Goal: Task Accomplishment & Management: Manage account settings

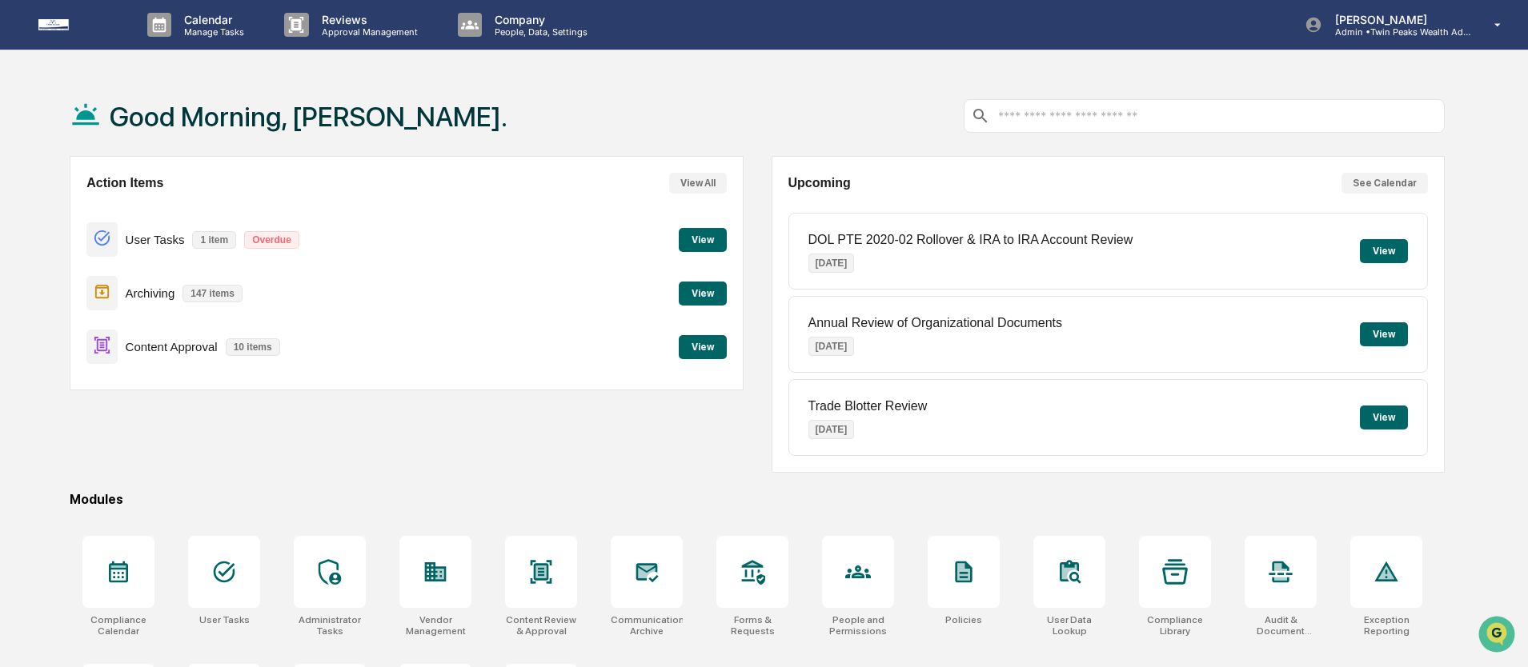
click at [703, 344] on button "View" at bounding box center [703, 347] width 48 height 24
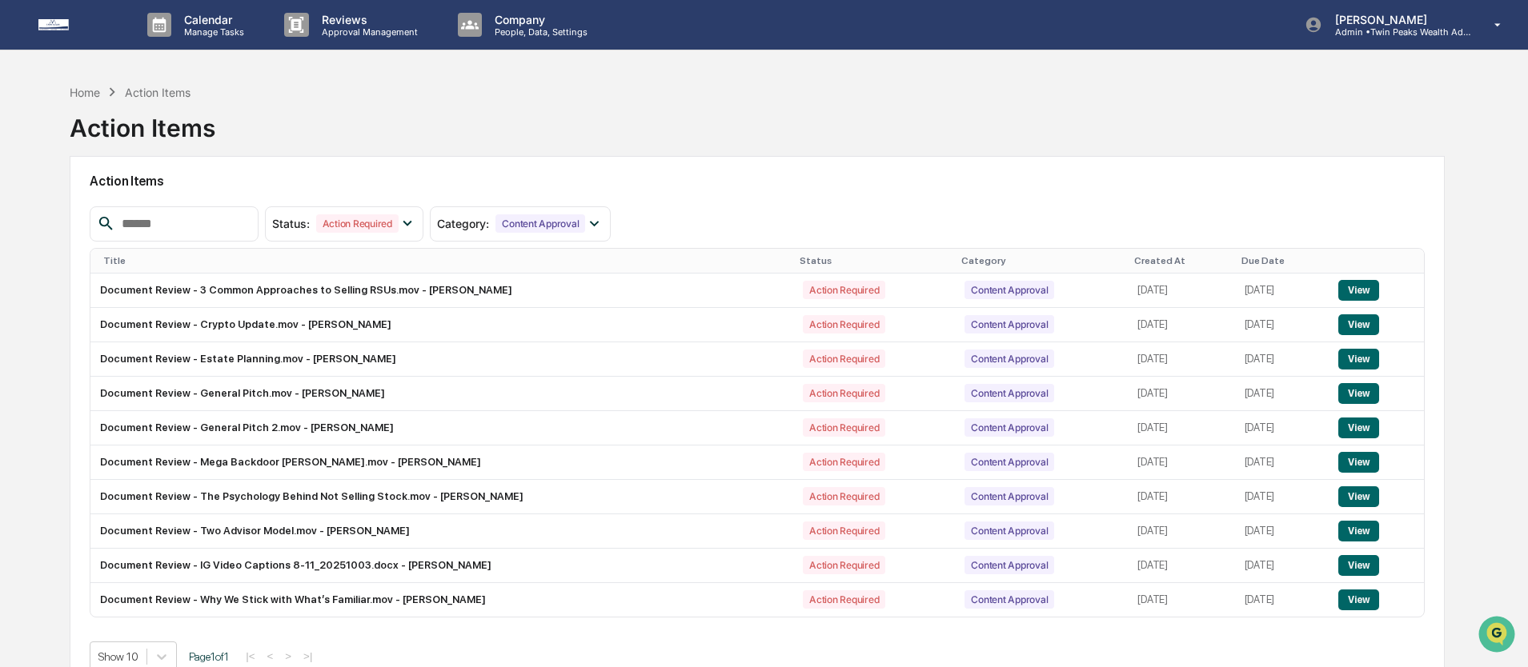
click at [38, 158] on div "Home Action Items Action Items Action Items Status : Action Required Select/Des…" at bounding box center [764, 409] width 1528 height 667
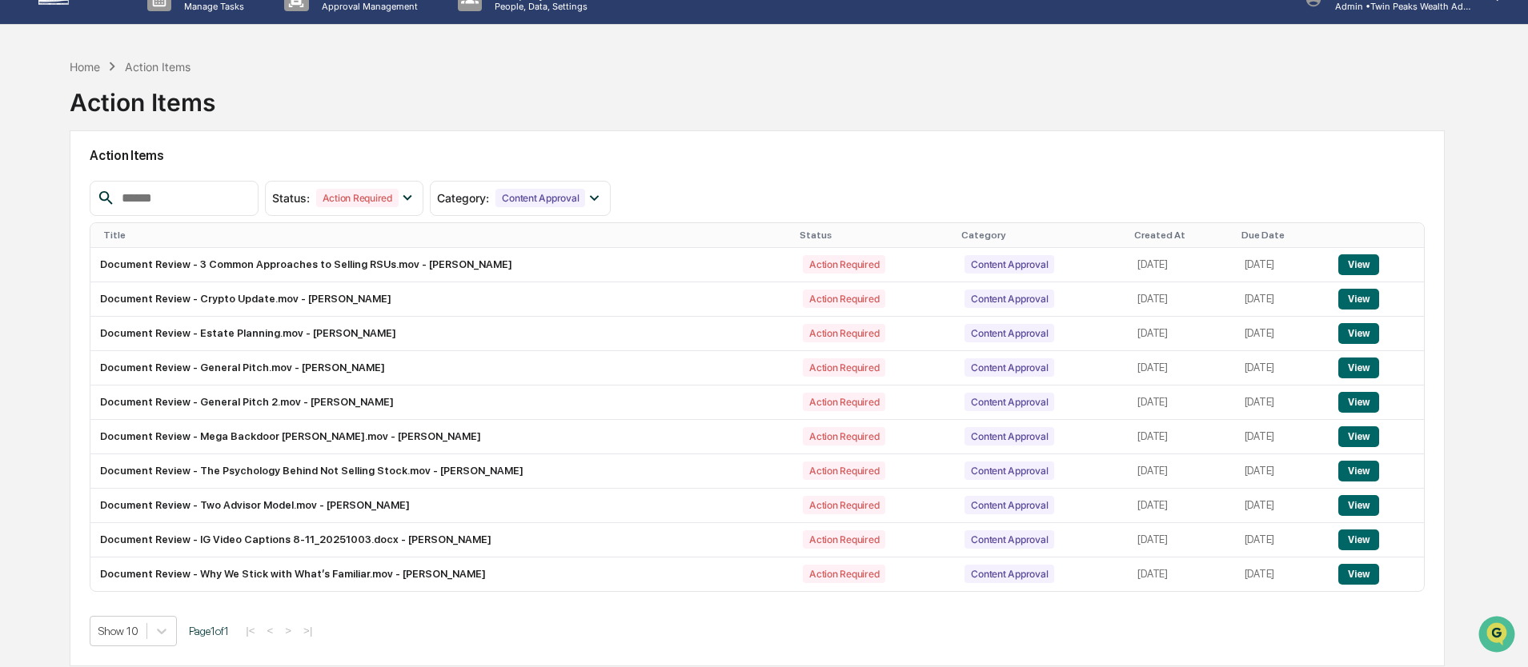
scroll to position [48, 0]
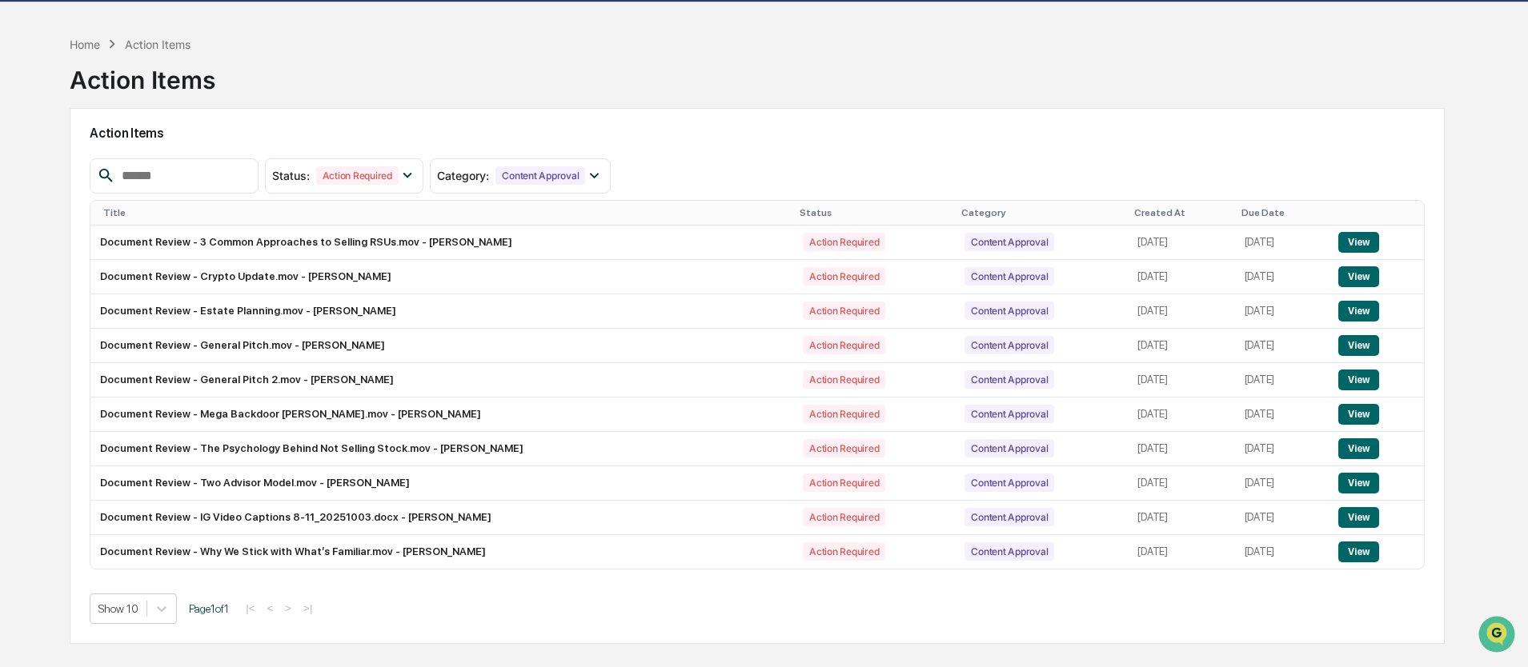
click at [1496, 182] on div "Home Action Items Action Items Action Items Status : Action Required Select/Des…" at bounding box center [764, 361] width 1528 height 667
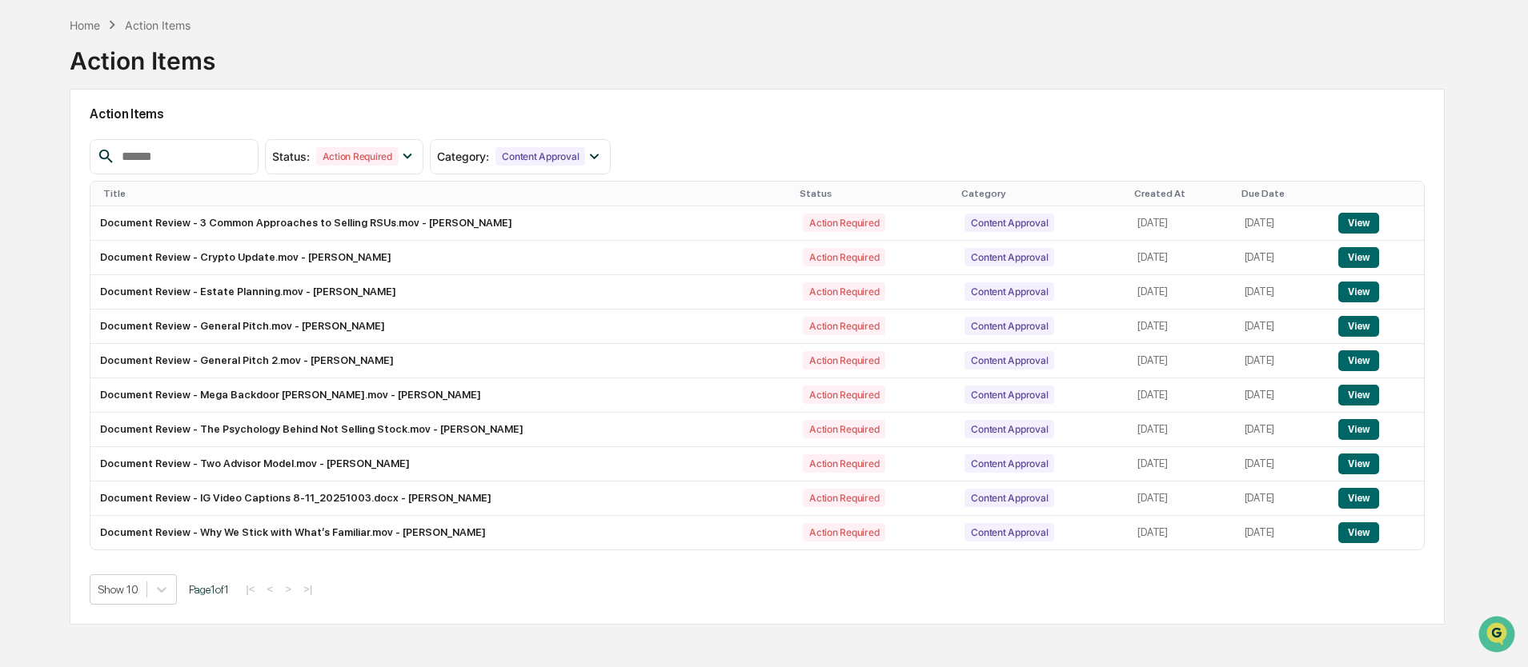
scroll to position [76, 0]
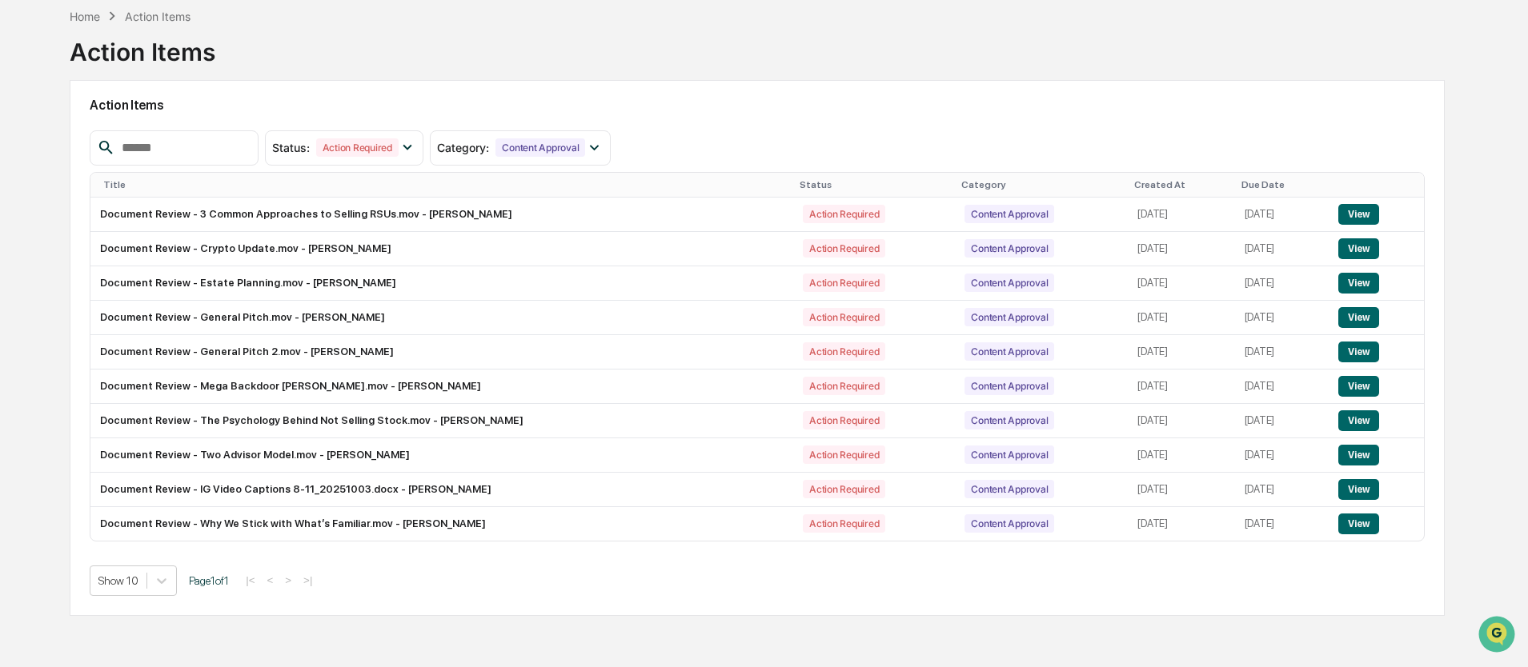
click at [1496, 182] on div "Home Action Items Action Items Action Items Status : Action Required Select/Des…" at bounding box center [764, 333] width 1528 height 667
click at [1228, 103] on h2 "Action Items" at bounding box center [757, 105] width 1335 height 15
click at [1457, 140] on div "Home Action Items Action Items Action Items Status : Action Required Select/Des…" at bounding box center [757, 333] width 1423 height 667
drag, startPoint x: 63, startPoint y: 50, endPoint x: 185, endPoint y: 106, distance: 133.9
click at [185, 106] on div "Home Action Items Action Items Action Items Status : Action Required Select/Des…" at bounding box center [757, 333] width 1423 height 667
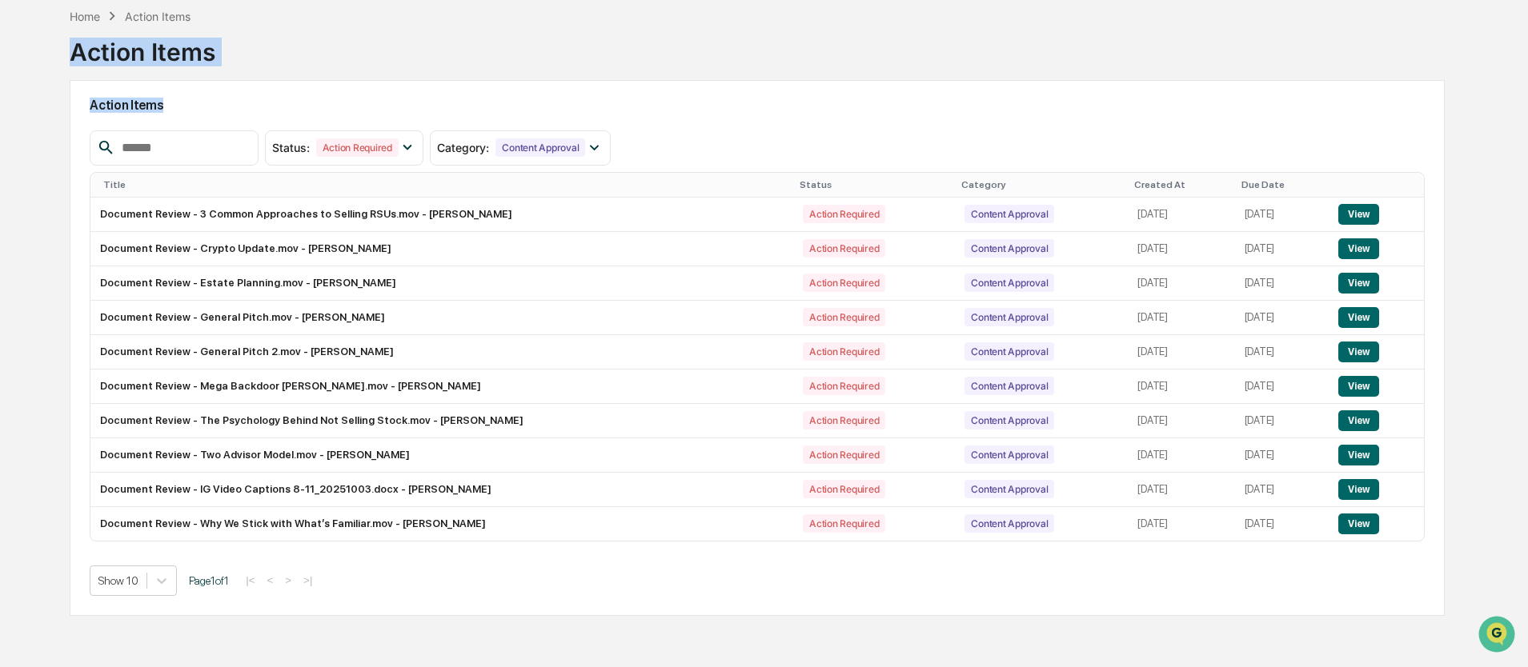
click at [185, 106] on h2 "Action Items" at bounding box center [757, 105] width 1335 height 15
drag, startPoint x: 68, startPoint y: 58, endPoint x: 185, endPoint y: 115, distance: 129.9
click at [185, 115] on div "Home Action Items Action Items Action Items Status : Action Required Select/Des…" at bounding box center [757, 333] width 1423 height 667
click at [185, 115] on div "Action Items" at bounding box center [757, 105] width 1335 height 37
drag, startPoint x: 70, startPoint y: 53, endPoint x: 186, endPoint y: 99, distance: 125.0
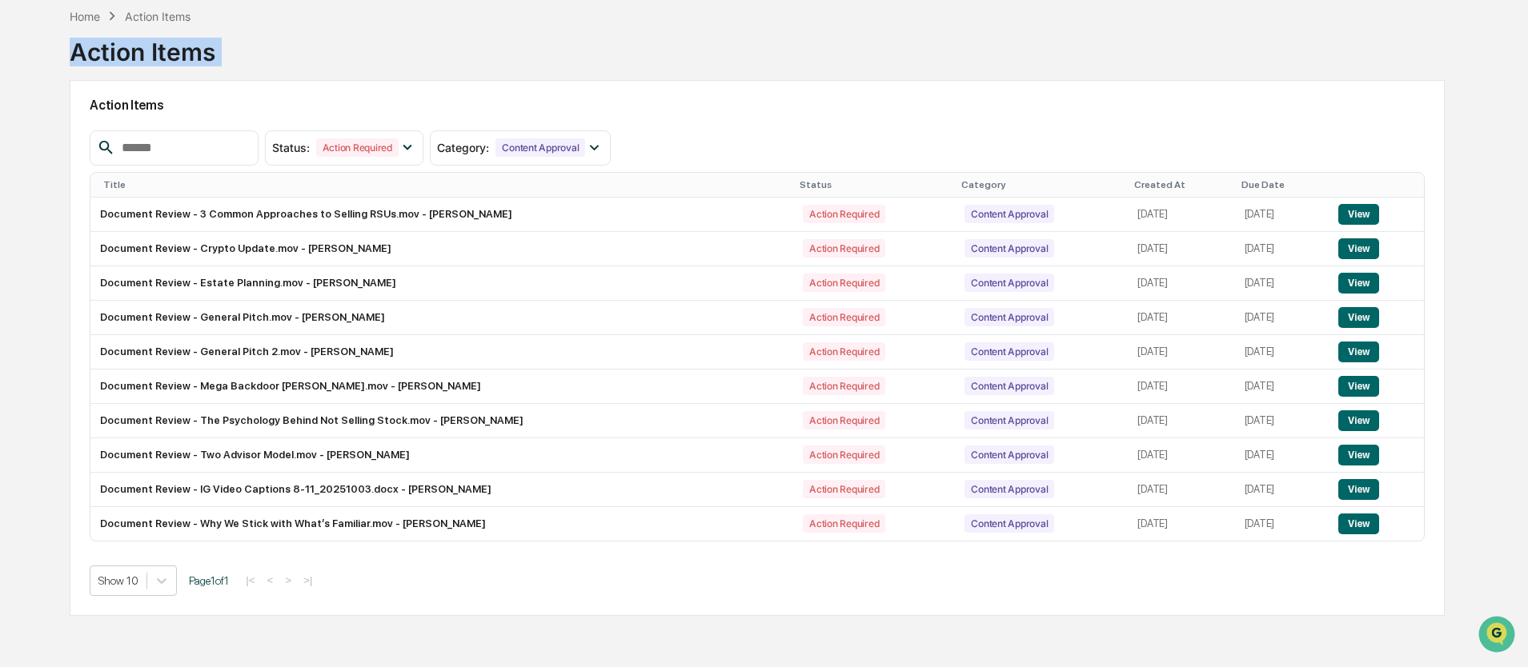
click at [186, 99] on div "Home Action Items Action Items Action Items Status : Action Required Select/Des…" at bounding box center [757, 333] width 1423 height 667
click at [186, 99] on h2 "Action Items" at bounding box center [757, 105] width 1335 height 15
drag, startPoint x: 188, startPoint y: 106, endPoint x: 41, endPoint y: 54, distance: 156.2
click at [41, 54] on div "Home Action Items Action Items Action Items Status : Action Required Select/Des…" at bounding box center [764, 333] width 1528 height 667
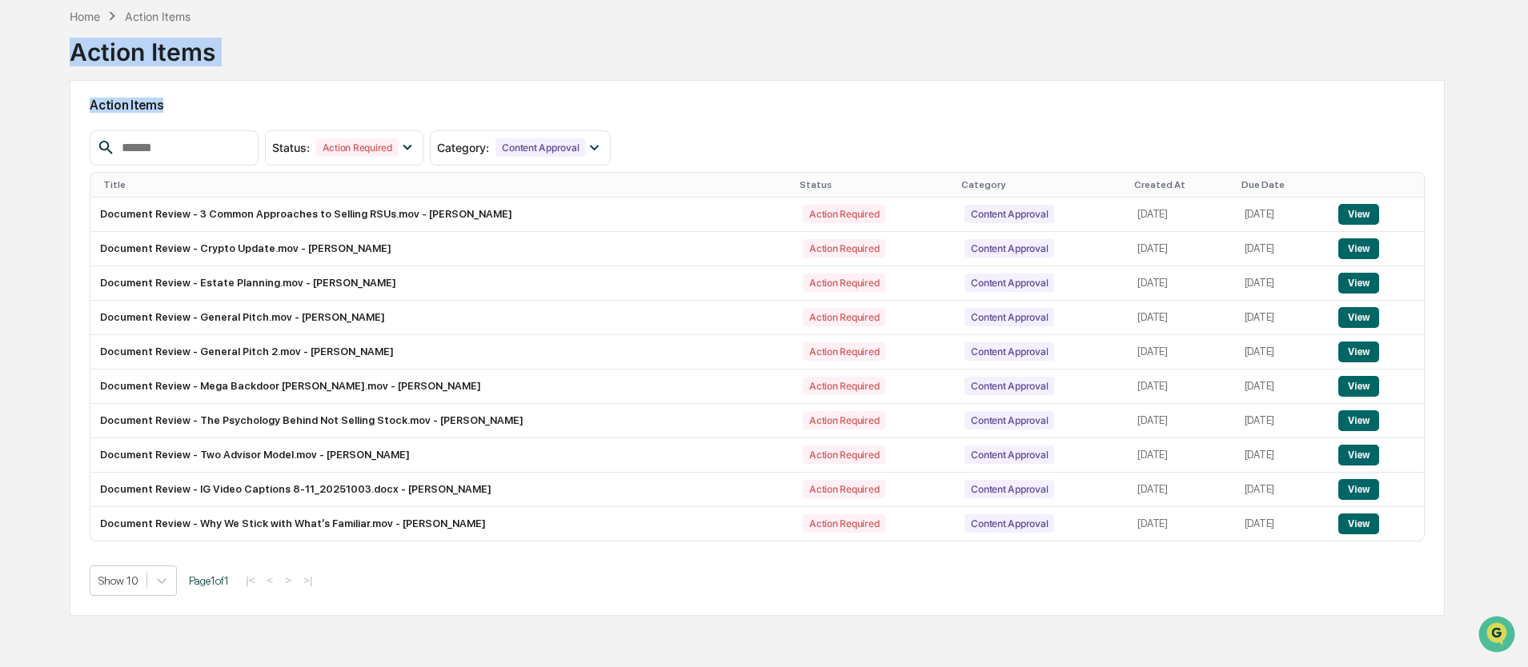
drag, startPoint x: 46, startPoint y: 42, endPoint x: 258, endPoint y: 110, distance: 222.7
click at [258, 110] on div "Home Action Items Action Items Action Items Status : Action Required Select/Des…" at bounding box center [757, 333] width 1423 height 667
click at [240, 98] on h2 "Action Items" at bounding box center [757, 105] width 1335 height 15
click at [544, 25] on div "Home Action Items Action Items" at bounding box center [757, 40] width 1375 height 80
click at [297, 587] on div "|< < > >|" at bounding box center [279, 581] width 76 height 14
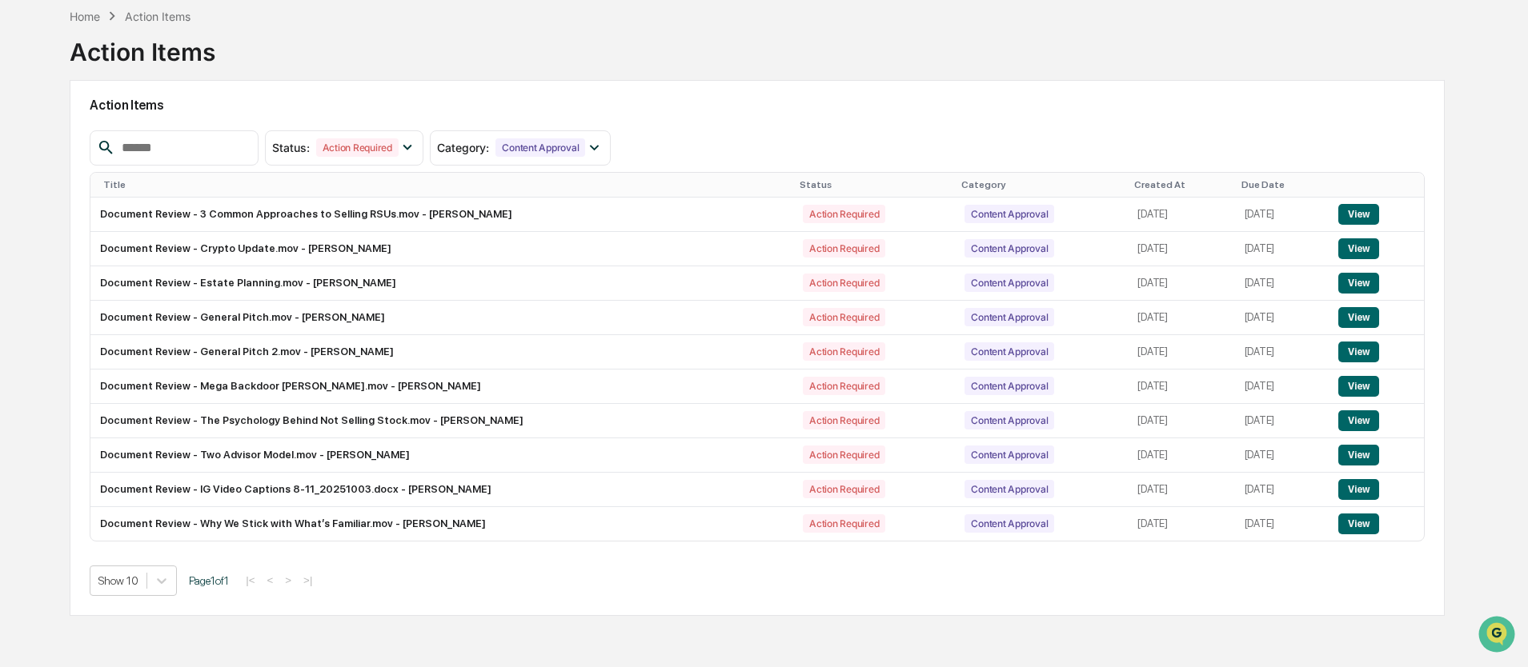
click at [443, 595] on div "Show 10 Page 1 of 1 |< < > >|" at bounding box center [757, 581] width 1335 height 30
click at [753, 109] on h2 "Action Items" at bounding box center [757, 105] width 1335 height 15
click at [863, 91] on div "Action Items" at bounding box center [757, 105] width 1335 height 37
click at [1372, 214] on button "View" at bounding box center [1358, 214] width 41 height 21
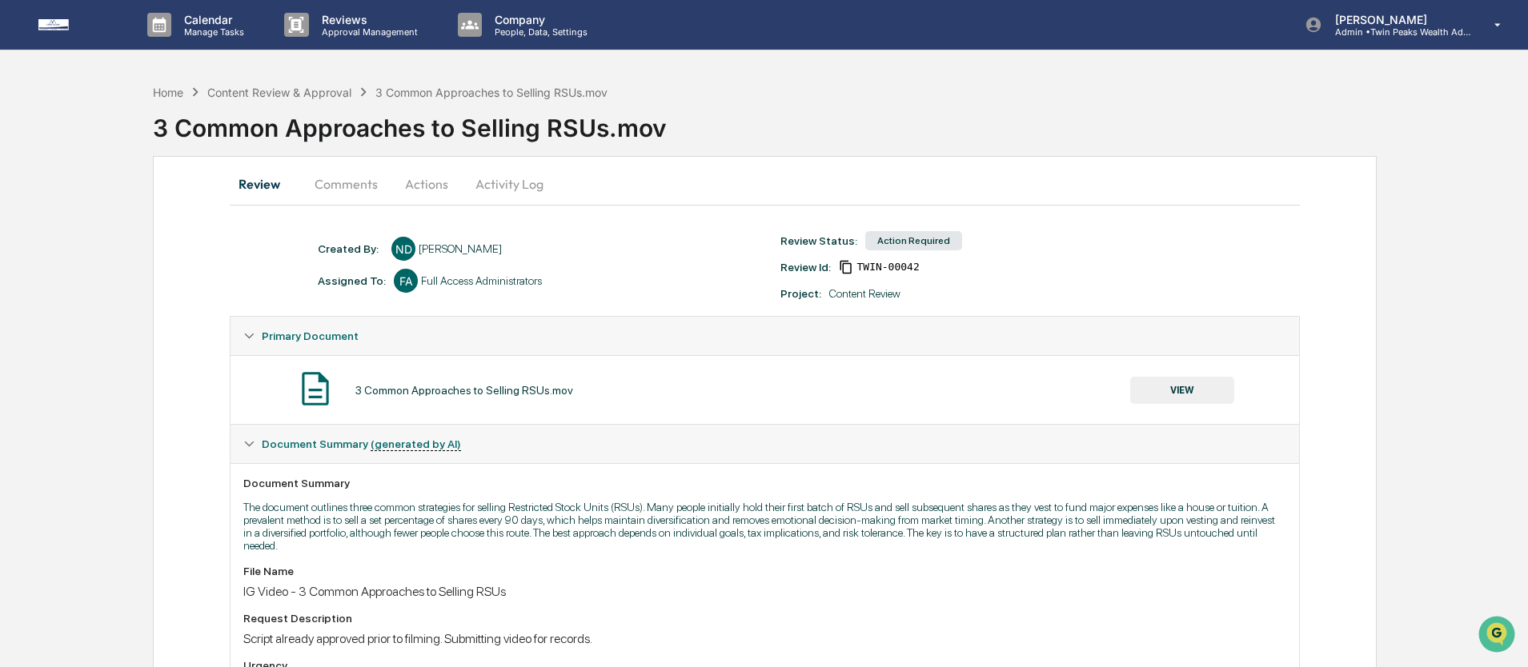
click at [422, 187] on button "Actions" at bounding box center [426, 184] width 72 height 38
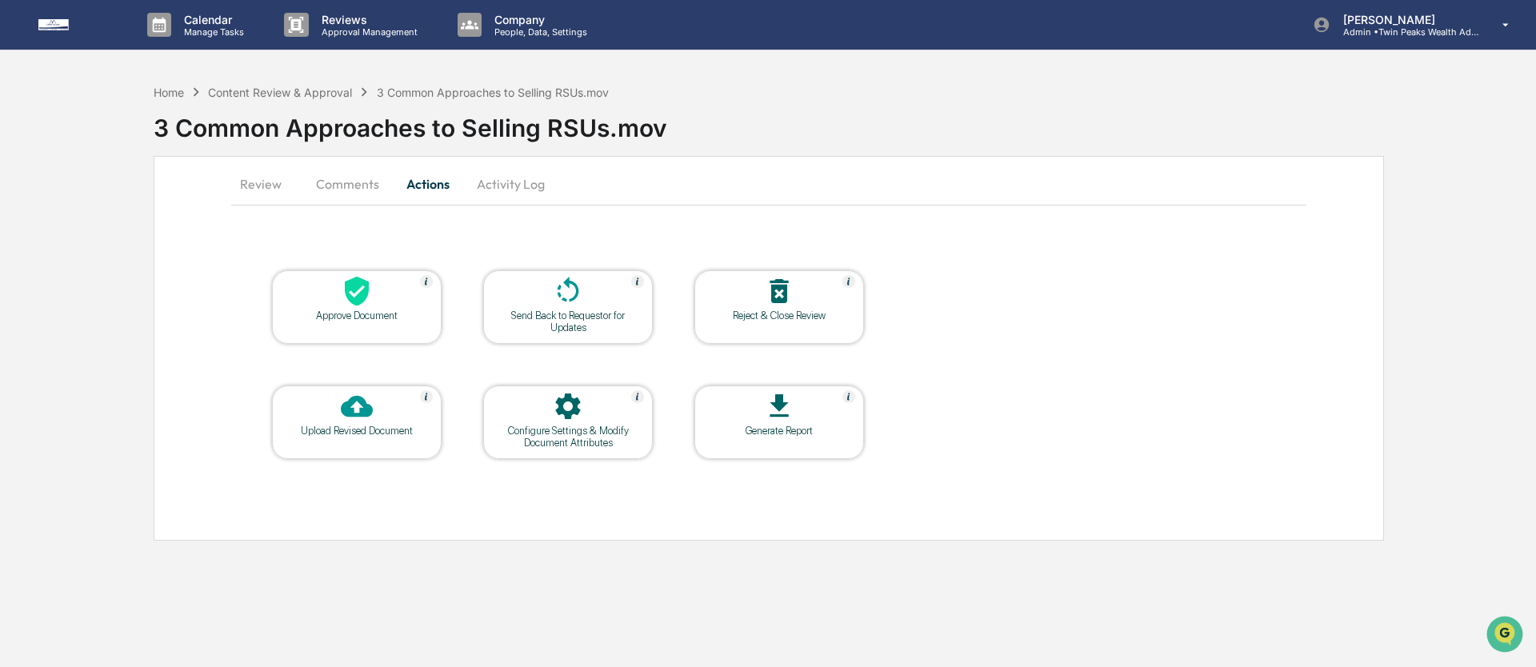
click at [346, 323] on div "Approve Document" at bounding box center [357, 307] width 170 height 74
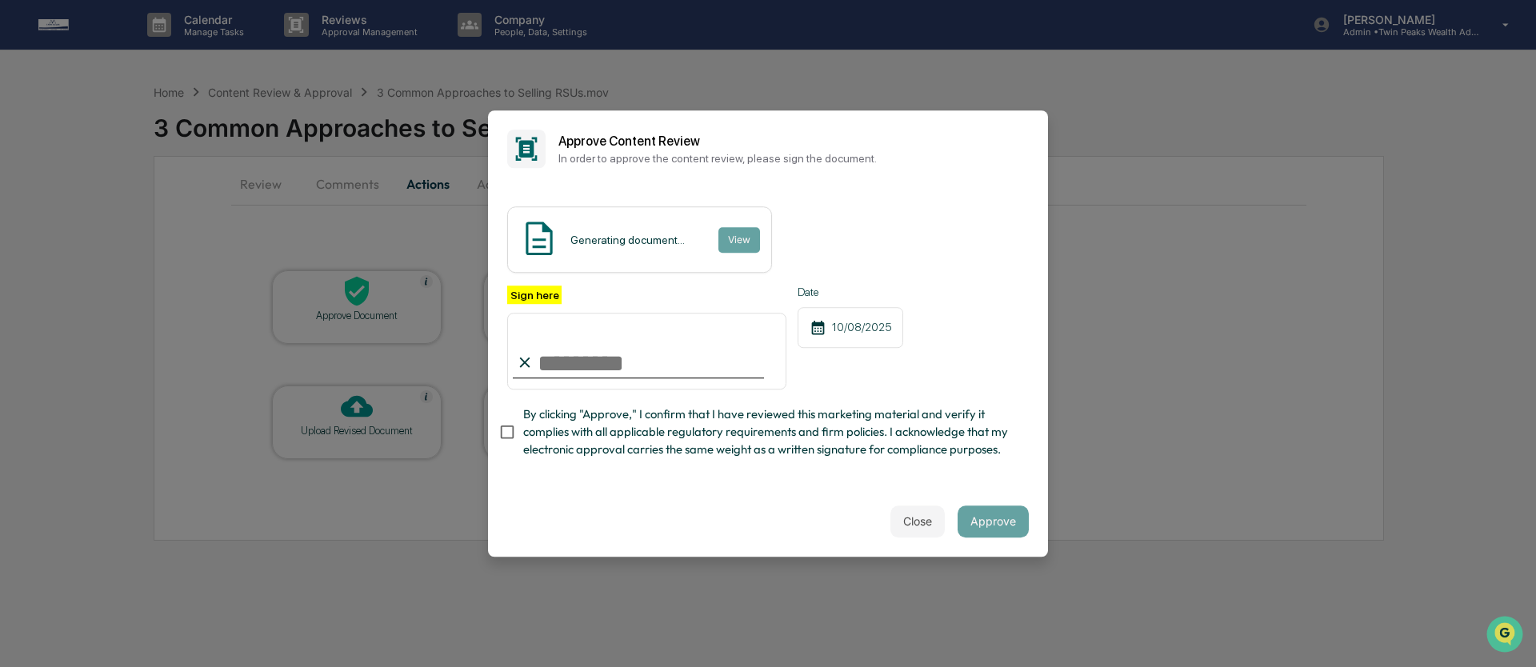
type input "**********"
click at [777, 503] on div "Close Approve" at bounding box center [768, 522] width 560 height 70
click at [991, 338] on div "**********" at bounding box center [768, 338] width 522 height 104
click at [987, 519] on button "Approve" at bounding box center [993, 522] width 71 height 32
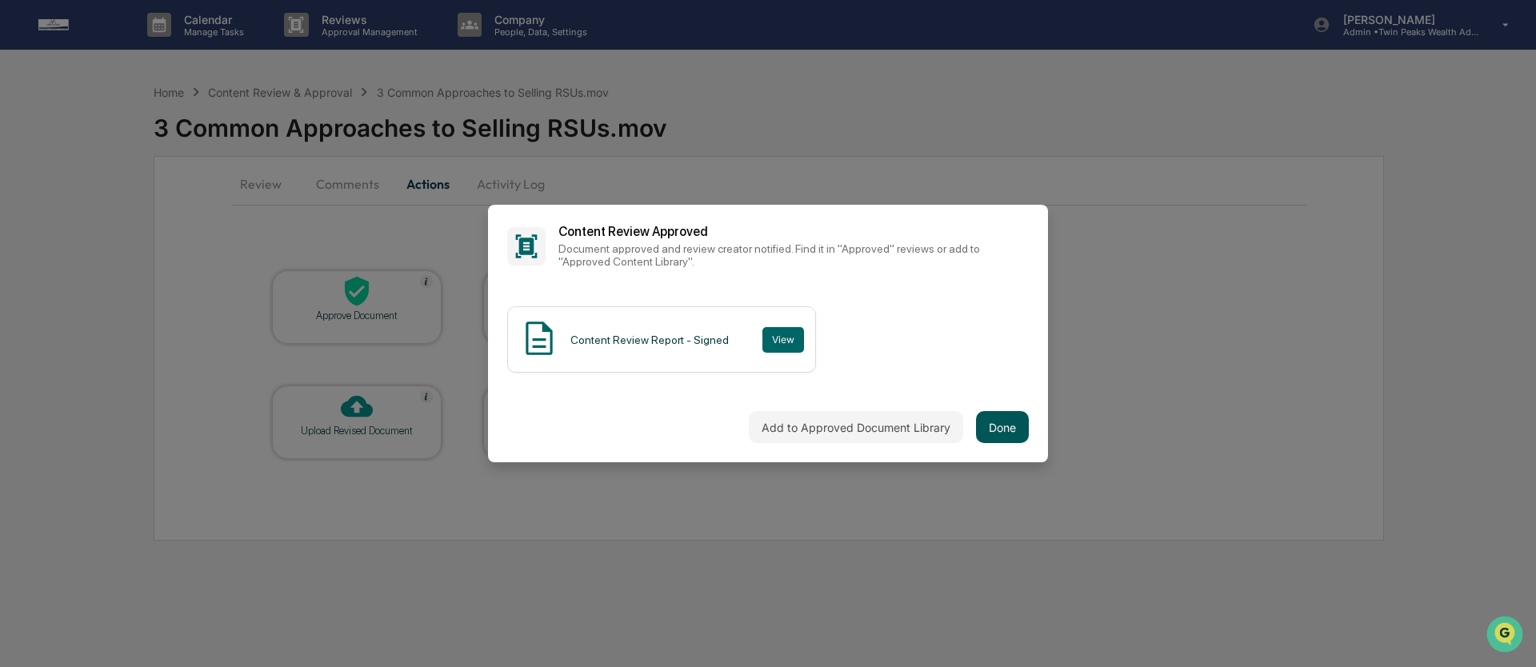
click at [976, 426] on button "Done" at bounding box center [1002, 427] width 53 height 32
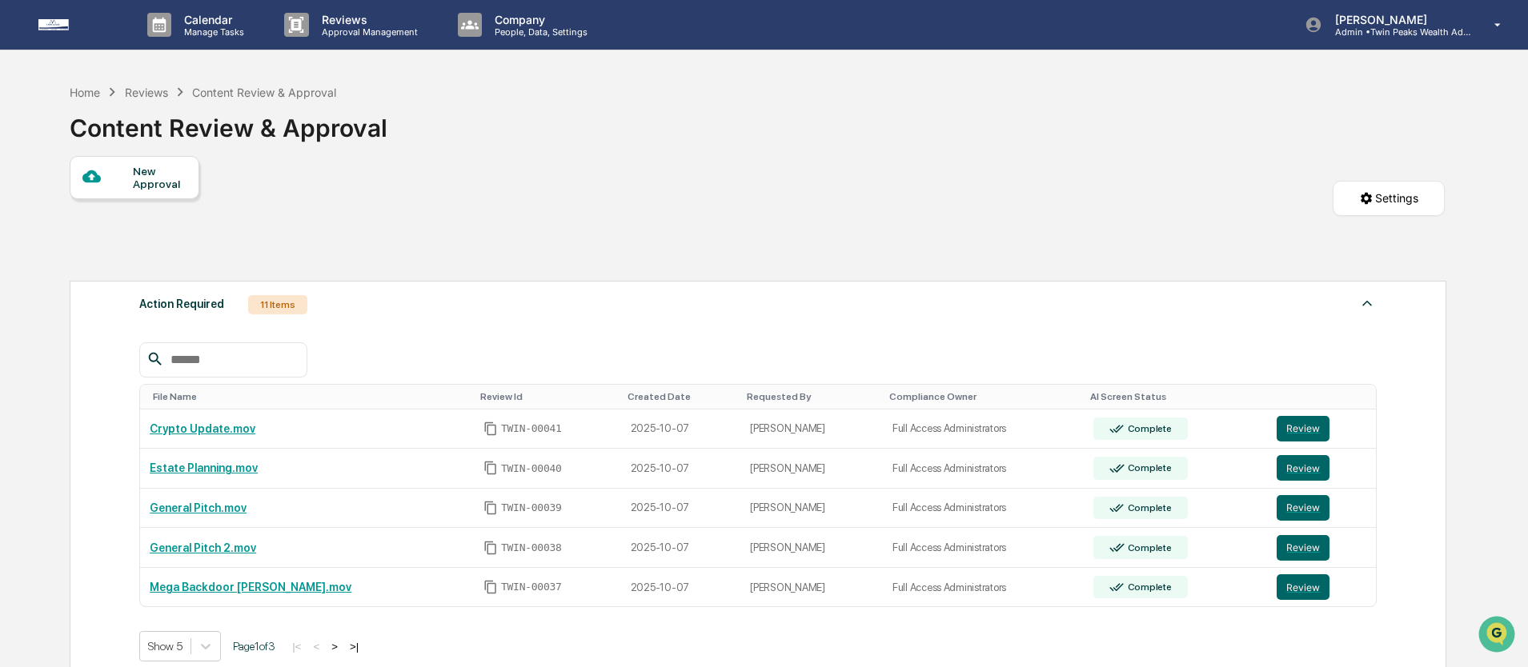
click at [149, 90] on div "Reviews" at bounding box center [146, 93] width 43 height 14
click at [98, 95] on div "Home" at bounding box center [85, 93] width 30 height 14
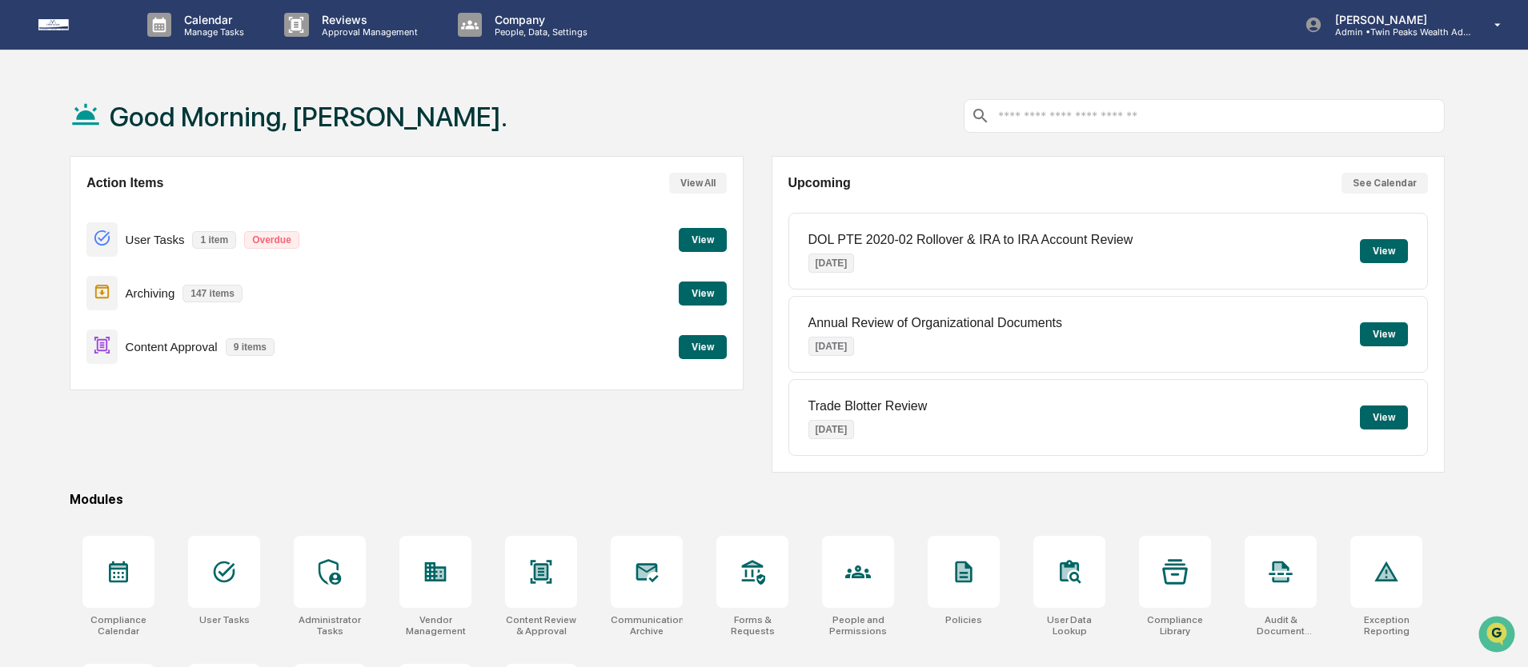
click at [691, 350] on button "View" at bounding box center [703, 347] width 48 height 24
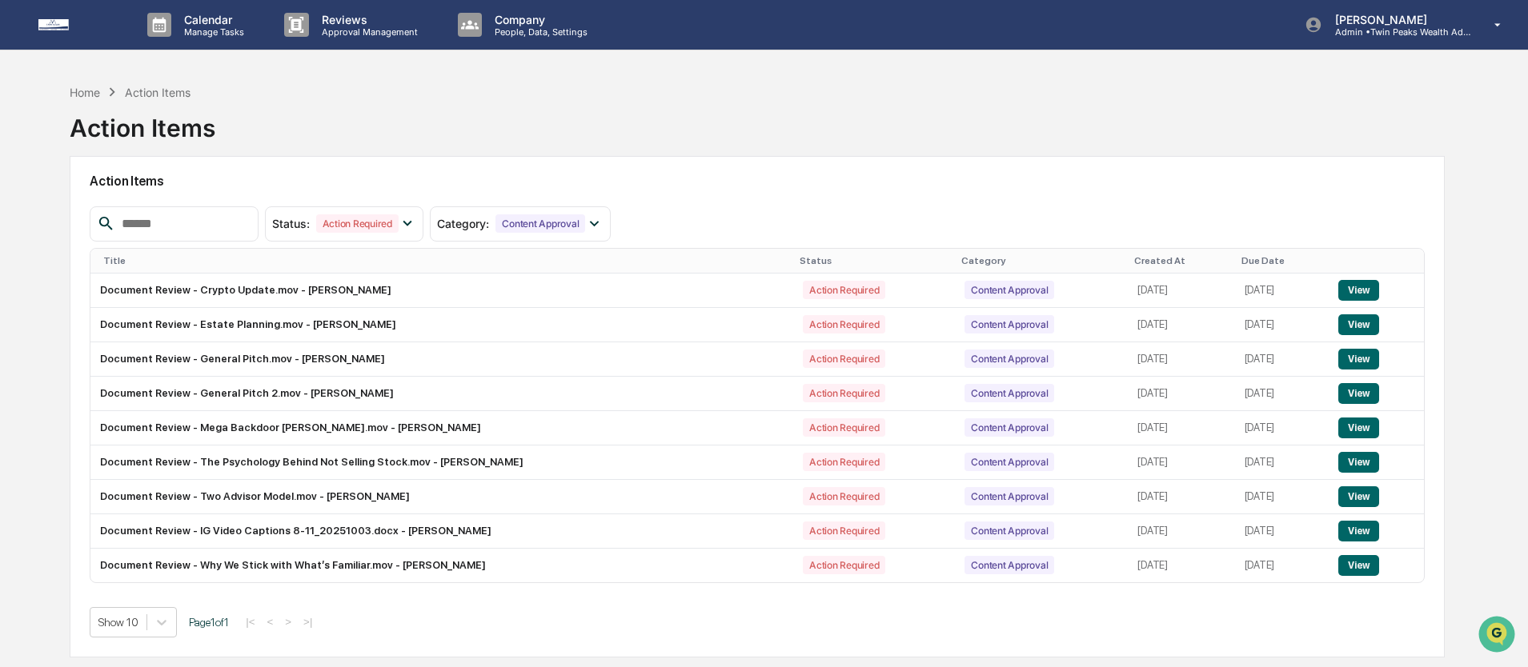
click at [711, 181] on h2 "Action Items" at bounding box center [757, 181] width 1335 height 15
click at [1364, 286] on button "View" at bounding box center [1358, 290] width 41 height 21
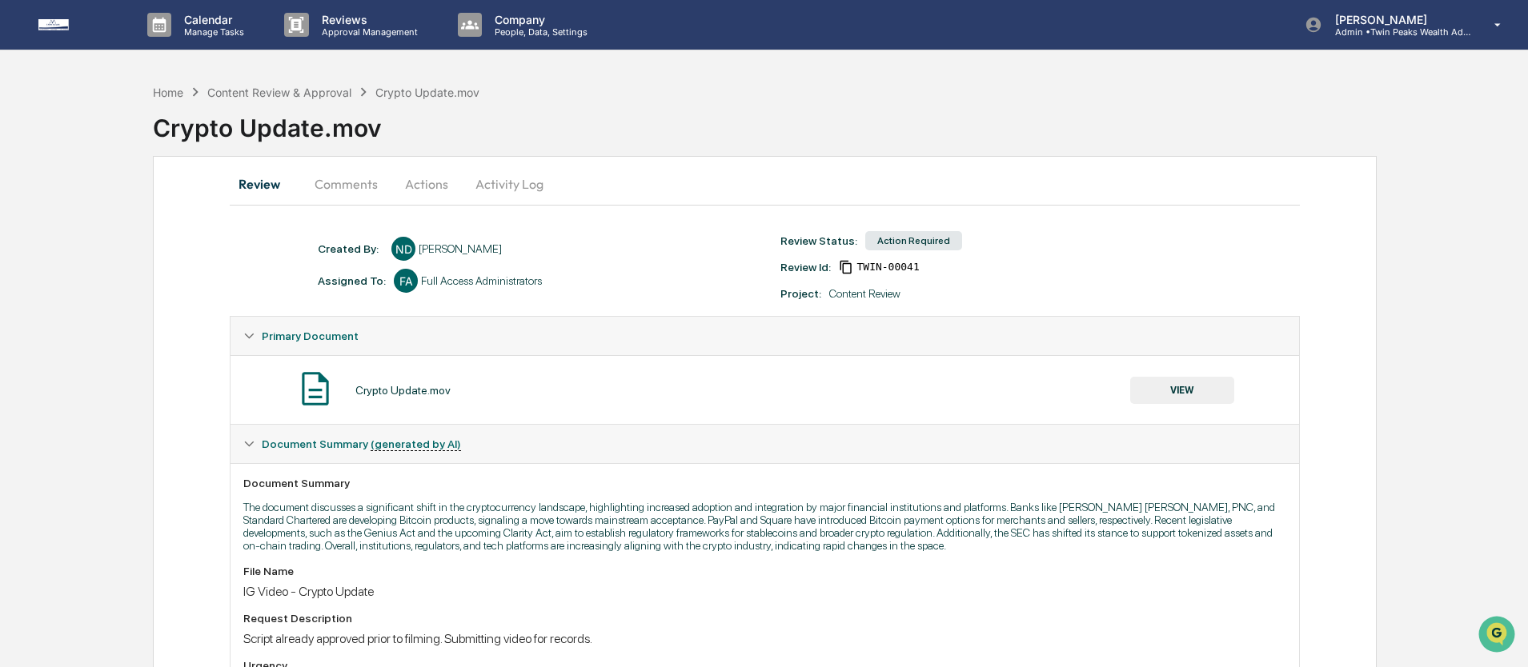
click at [52, 24] on img at bounding box center [76, 24] width 77 height 11
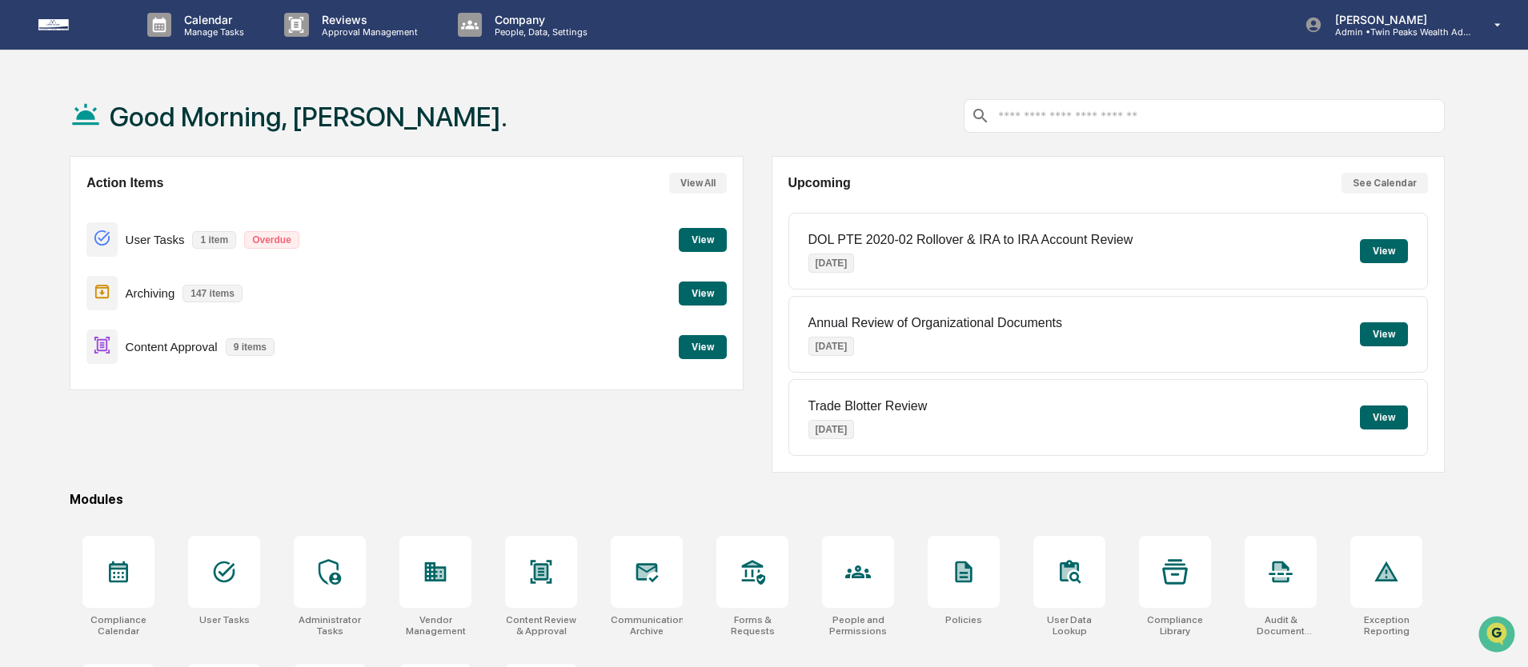
click at [775, 110] on div "Good Morning, [PERSON_NAME]." at bounding box center [757, 116] width 1375 height 80
click at [702, 354] on button "View" at bounding box center [703, 347] width 48 height 24
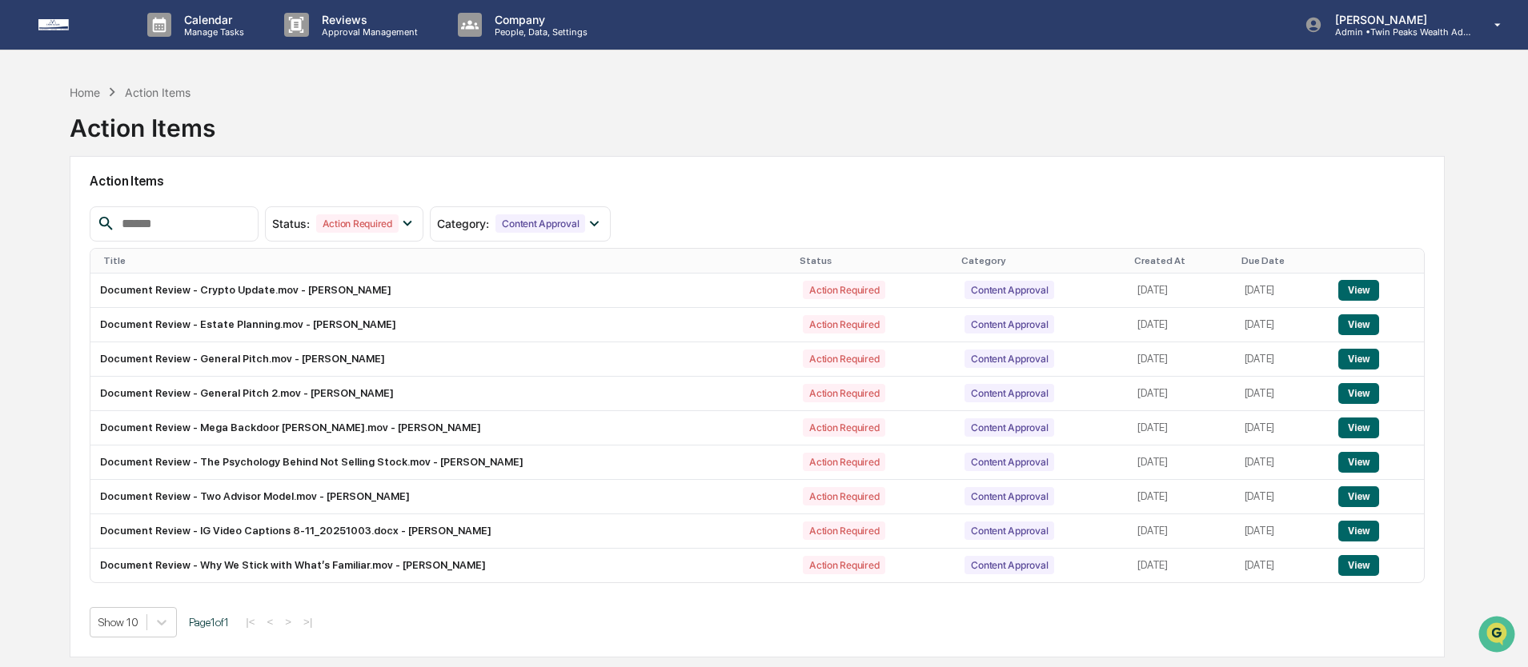
click at [47, 126] on div "Home Action Items Action Items Action Items Status : Action Required Select/Des…" at bounding box center [757, 409] width 1423 height 667
click at [723, 166] on div "Action Items" at bounding box center [757, 181] width 1335 height 37
click at [664, 141] on div "Home Action Items Action Items" at bounding box center [757, 116] width 1375 height 80
click at [595, 130] on div "Home Action Items Action Items" at bounding box center [757, 116] width 1375 height 80
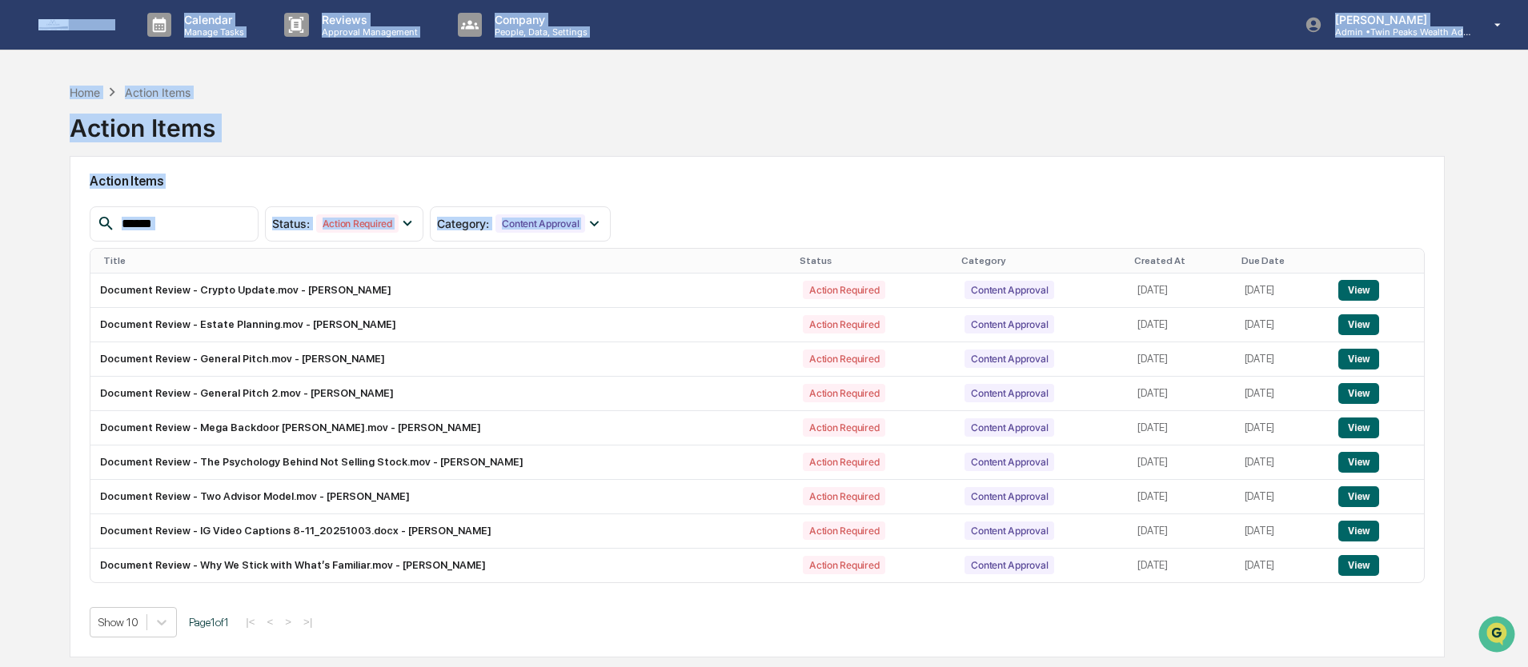
drag, startPoint x: 646, startPoint y: 226, endPoint x: 22, endPoint y: 48, distance: 648.2
click at [22, 48] on div "Calendar Manage Tasks Reviews Approval Management Company People, Data, Setting…" at bounding box center [764, 371] width 1528 height 743
click at [46, 78] on div "Home Action Items Action Items Action Items Status : Action Required Select/Des…" at bounding box center [757, 409] width 1423 height 667
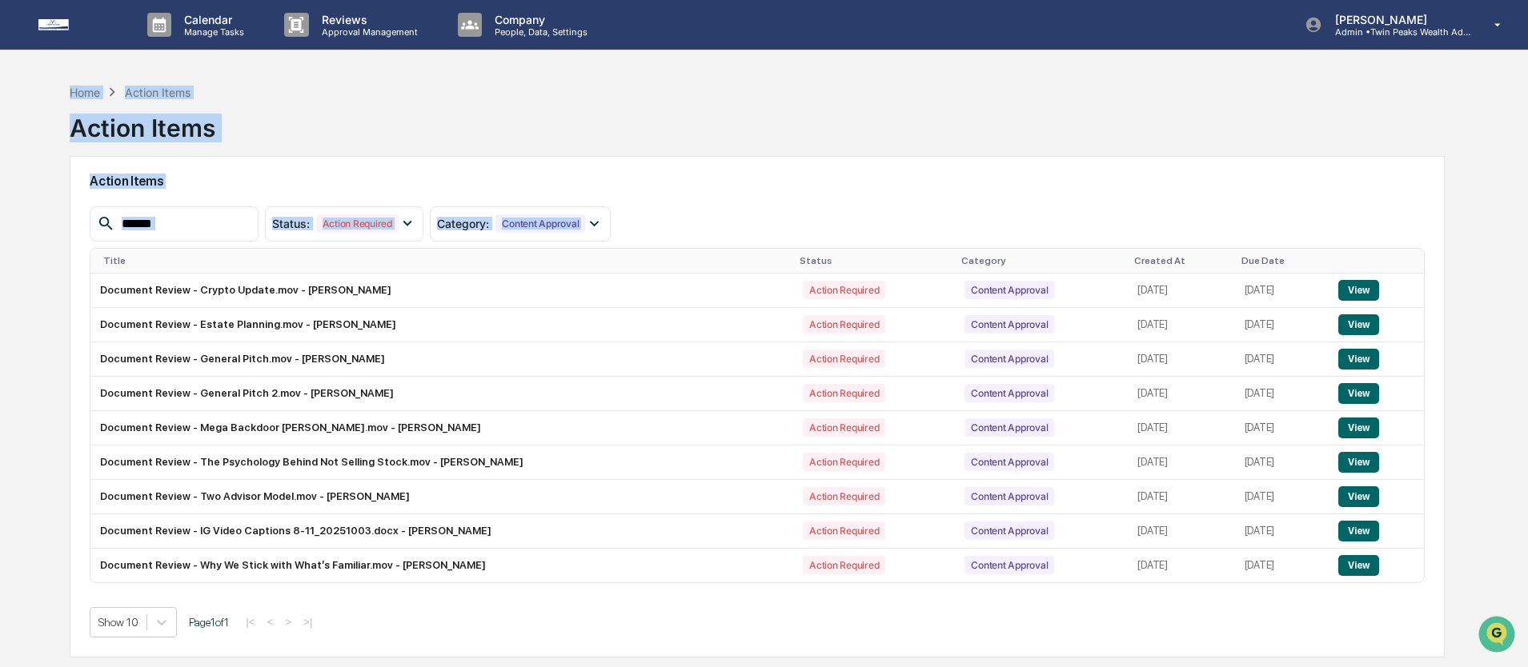
drag, startPoint x: 44, startPoint y: 66, endPoint x: 1501, endPoint y: 551, distance: 1535.7
click at [1501, 551] on div "Calendar Manage Tasks Reviews Approval Management Company People, Data, Setting…" at bounding box center [764, 371] width 1528 height 743
click at [1501, 551] on div "Home Action Items Action Items Action Items Status : Action Required Select/Des…" at bounding box center [764, 409] width 1528 height 667
drag, startPoint x: 1480, startPoint y: 584, endPoint x: 82, endPoint y: 62, distance: 1493.1
click at [82, 62] on div "Calendar Manage Tasks Reviews Approval Management Company People, Data, Setting…" at bounding box center [764, 371] width 1528 height 743
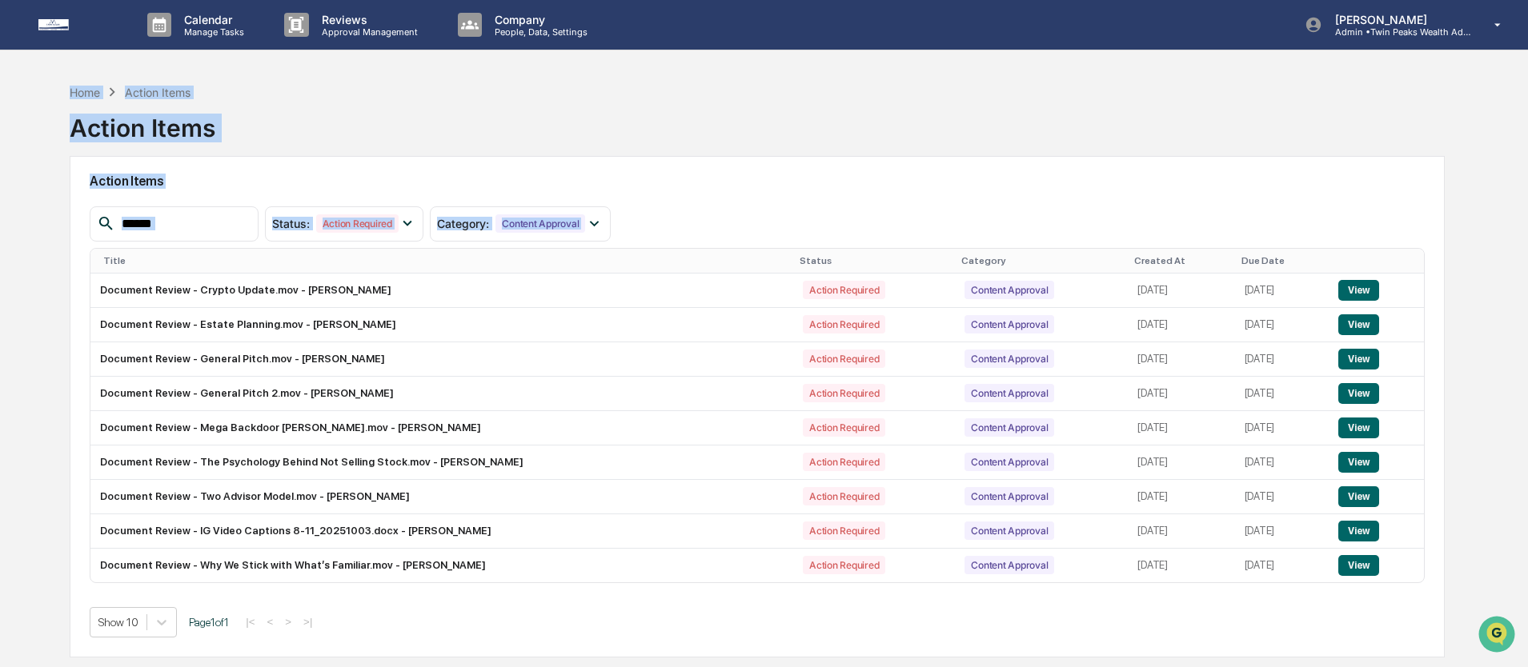
click at [33, 127] on div "Home Action Items Action Items Action Items Status : Action Required Select/Des…" at bounding box center [764, 409] width 1528 height 667
drag, startPoint x: 31, startPoint y: 91, endPoint x: 1470, endPoint y: 584, distance: 1520.8
click at [1470, 584] on div "Home Action Items Action Items Action Items Status : Action Required Select/Des…" at bounding box center [764, 409] width 1528 height 667
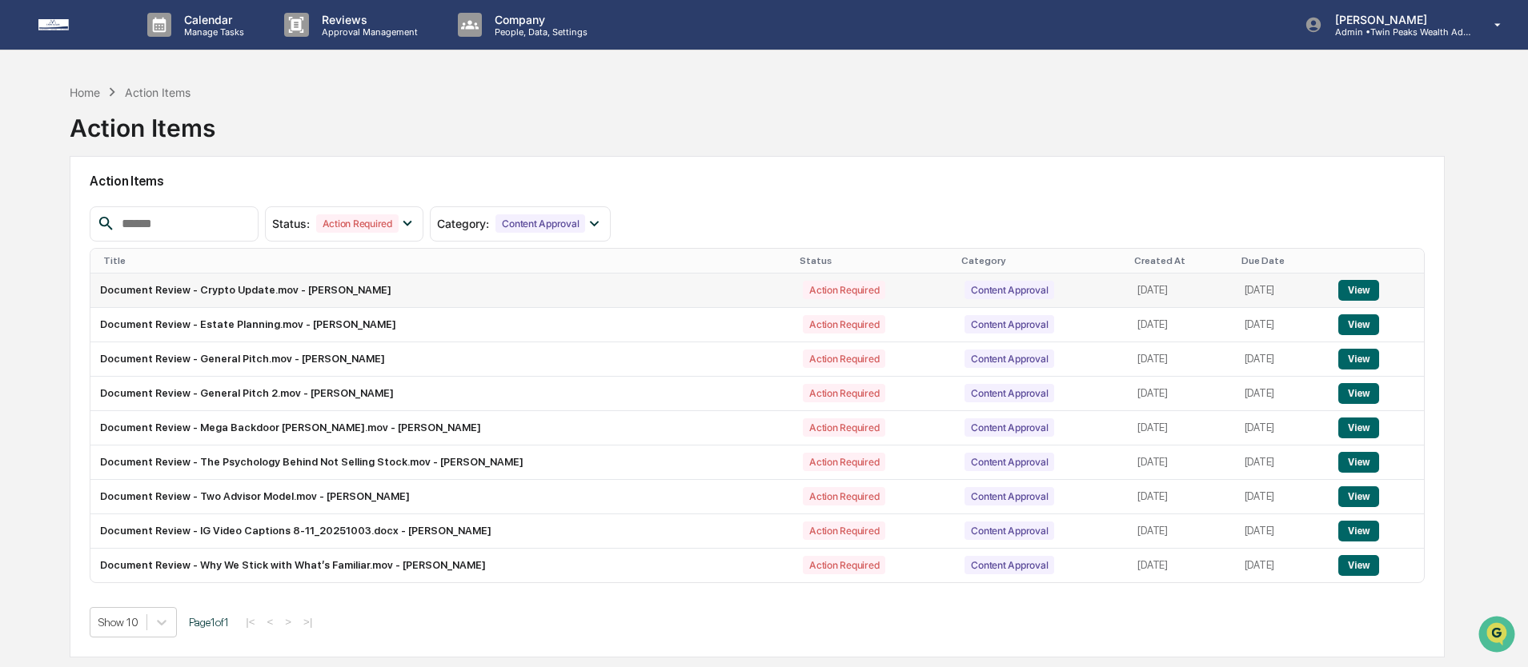
click at [1359, 287] on button "View" at bounding box center [1358, 290] width 41 height 21
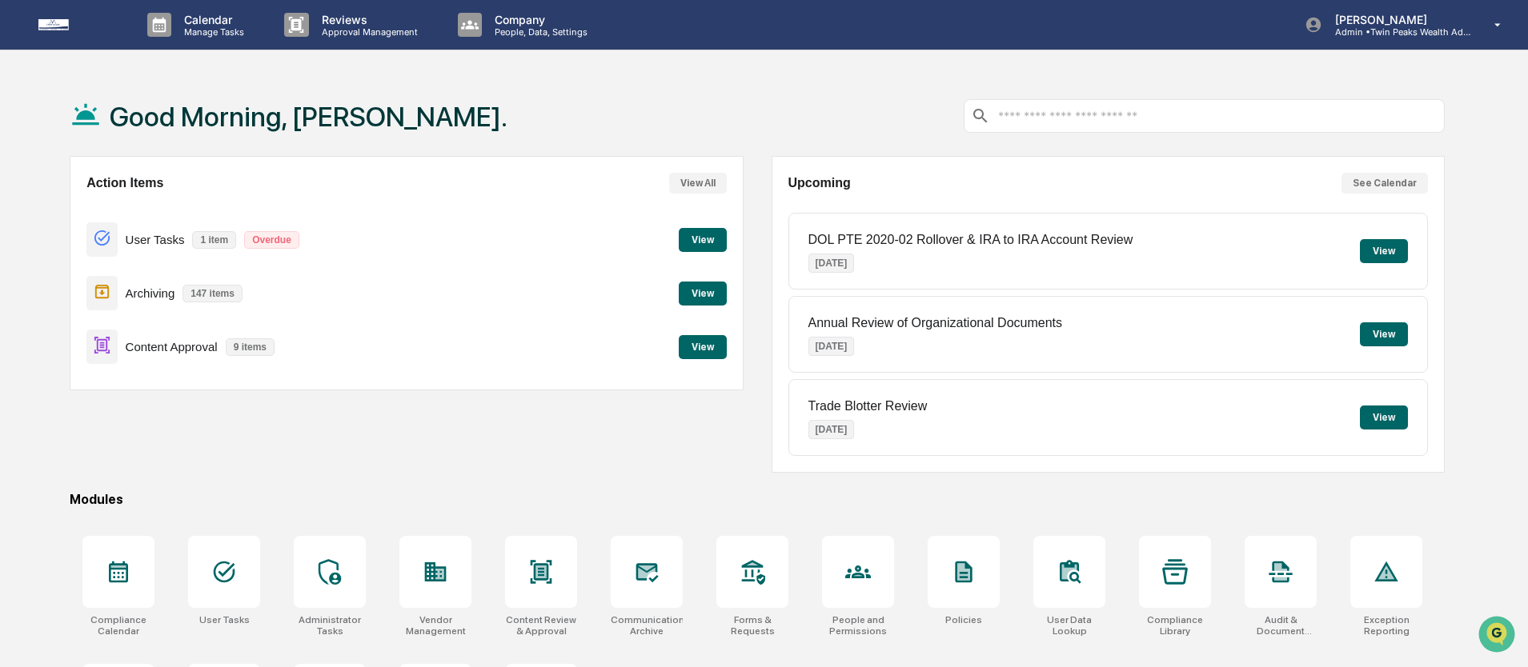
click at [708, 350] on button "View" at bounding box center [703, 347] width 48 height 24
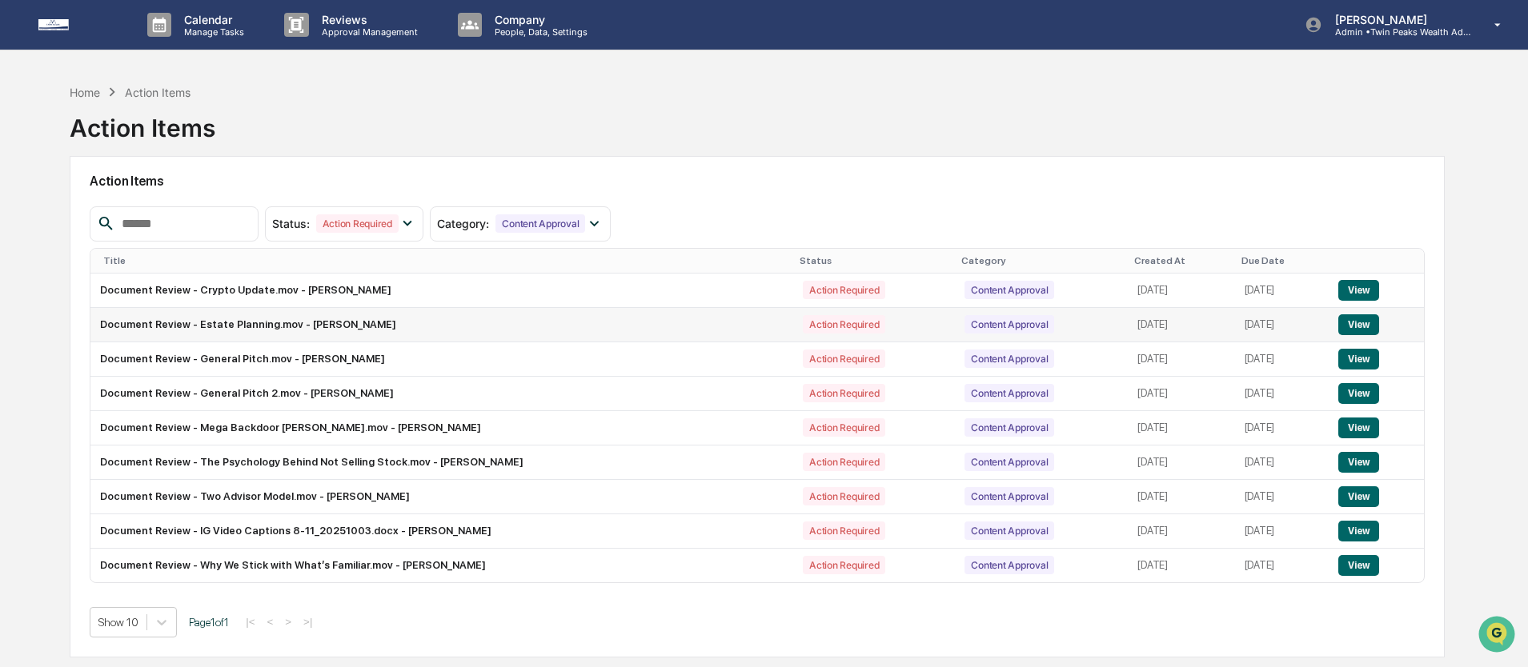
click at [1358, 325] on button "View" at bounding box center [1358, 324] width 41 height 21
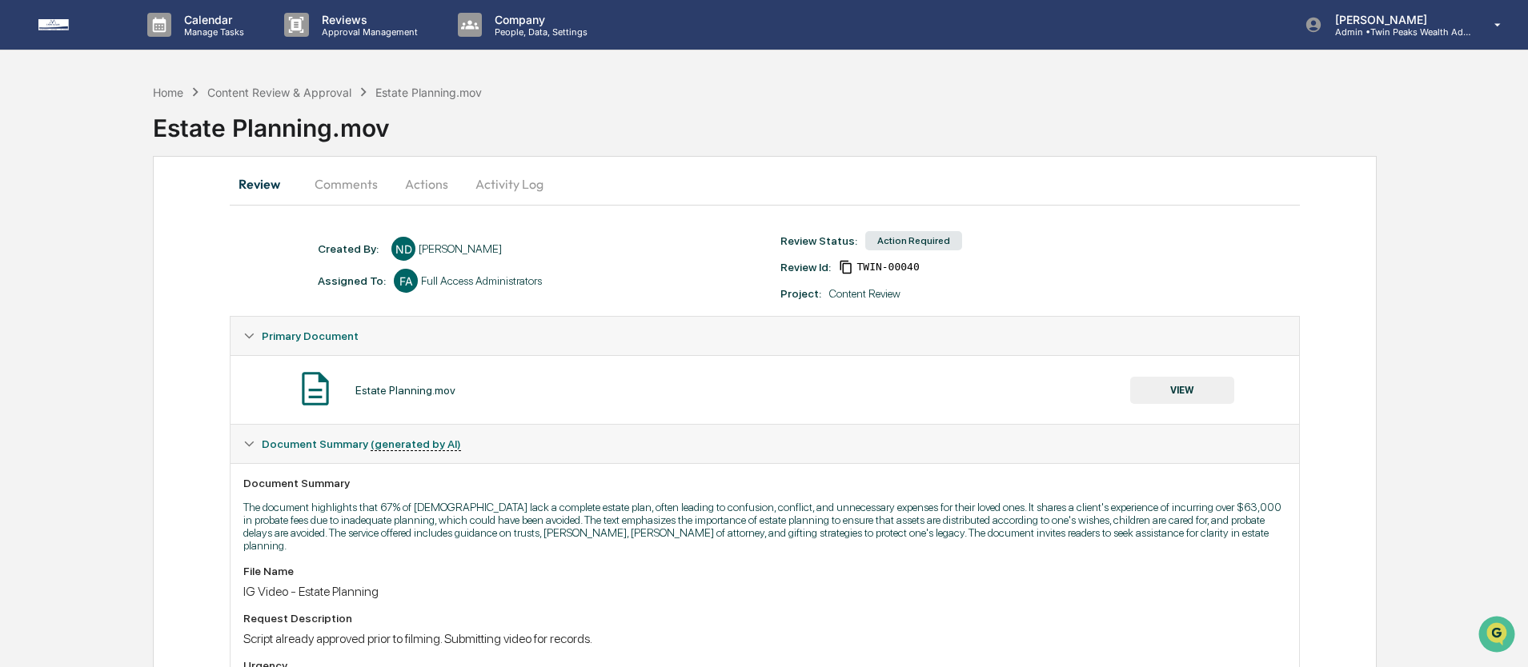
click at [43, 17] on link at bounding box center [86, 25] width 96 height 50
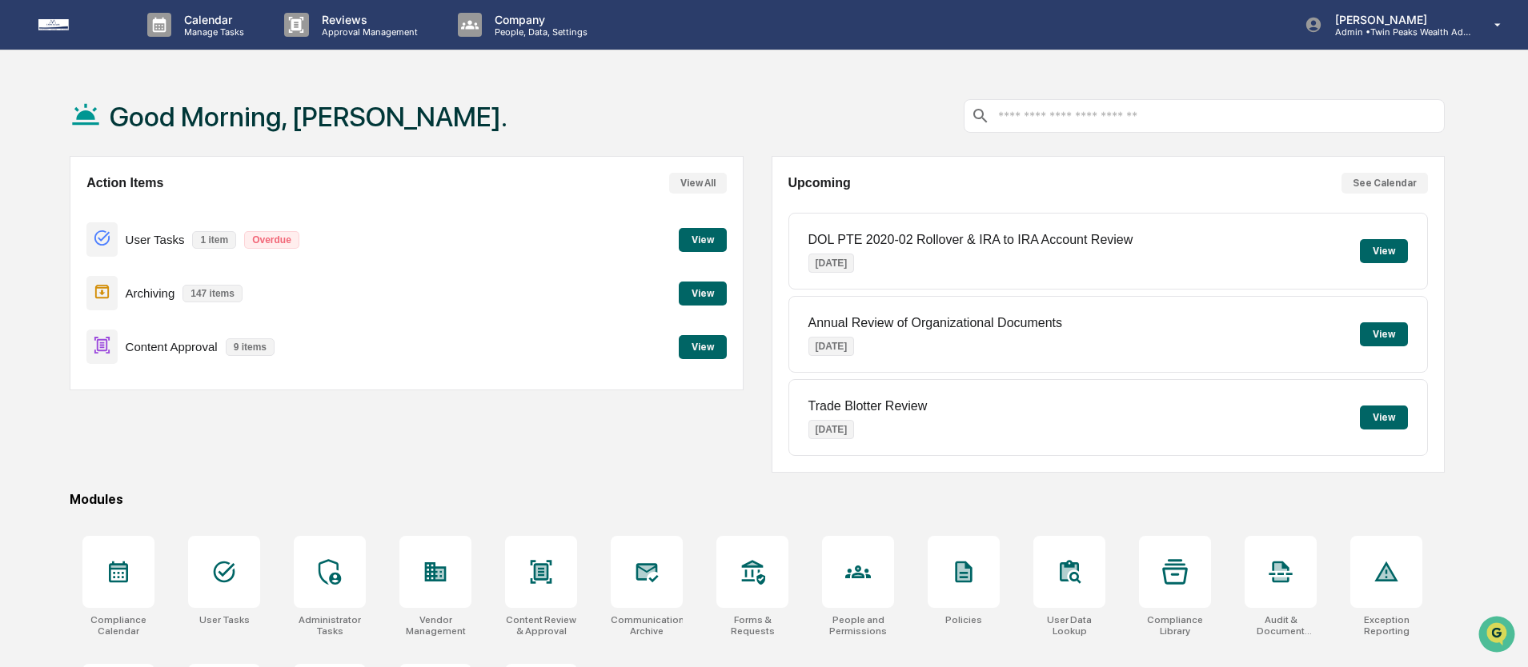
click at [698, 343] on button "View" at bounding box center [703, 347] width 48 height 24
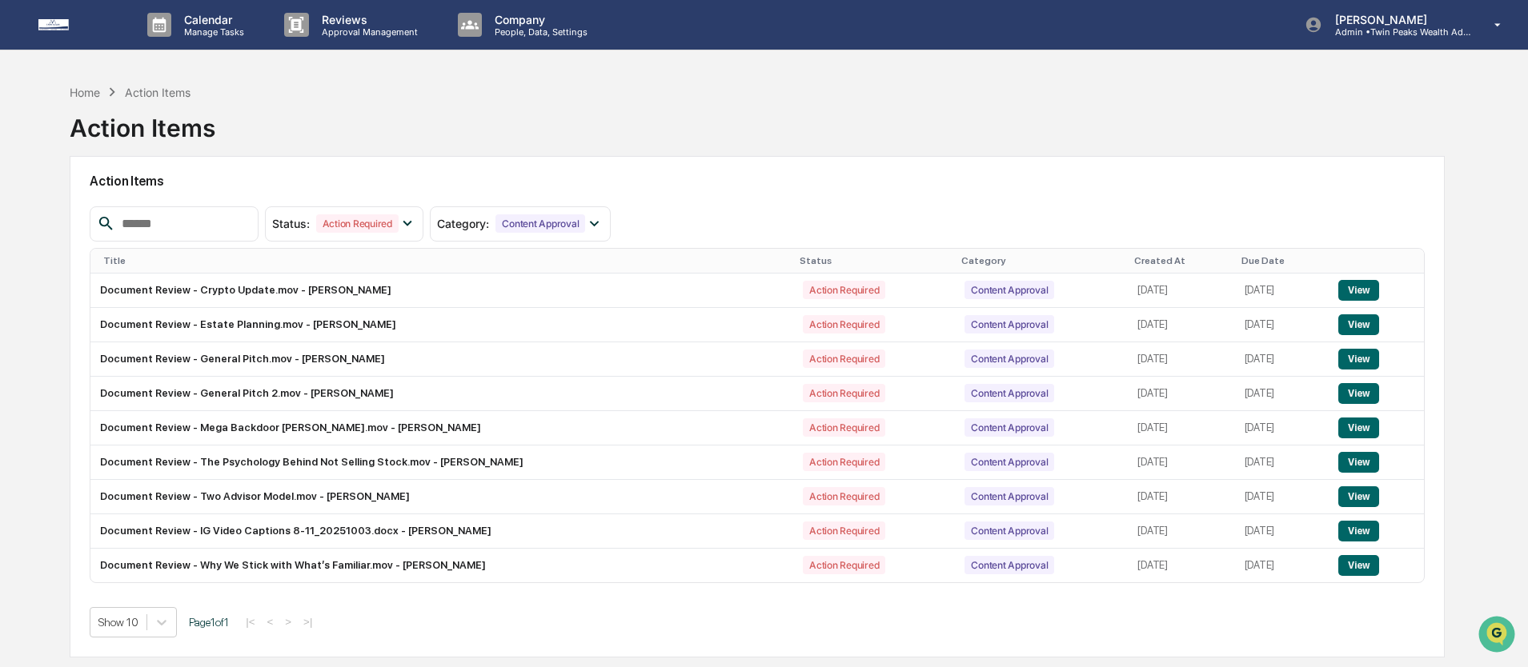
click at [27, 226] on div "Home Action Items Action Items Action Items Status : Action Required Select/Des…" at bounding box center [764, 409] width 1528 height 667
click at [29, 226] on div "Home Action Items Action Items Action Items Status : Action Required Select/Des…" at bounding box center [764, 409] width 1528 height 667
click at [1369, 363] on button "View" at bounding box center [1358, 359] width 41 height 21
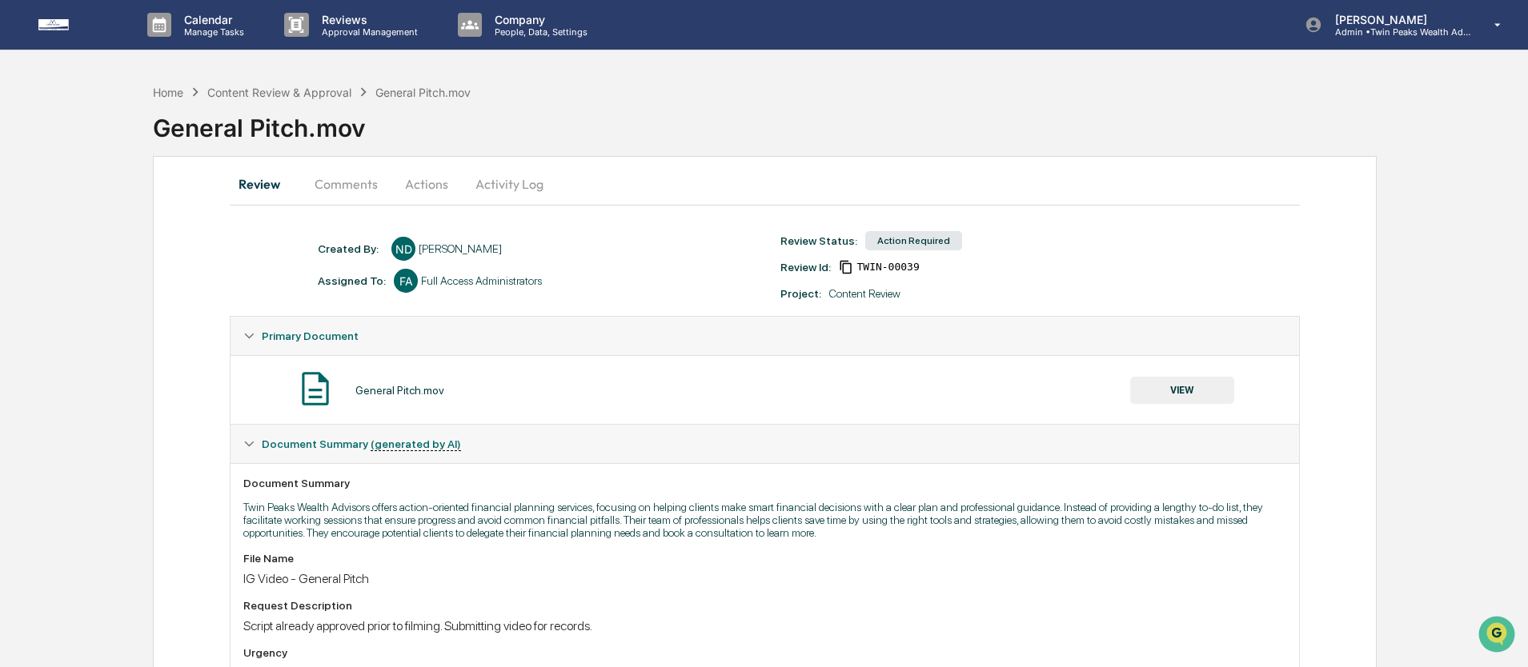
click at [50, 14] on link at bounding box center [86, 25] width 96 height 50
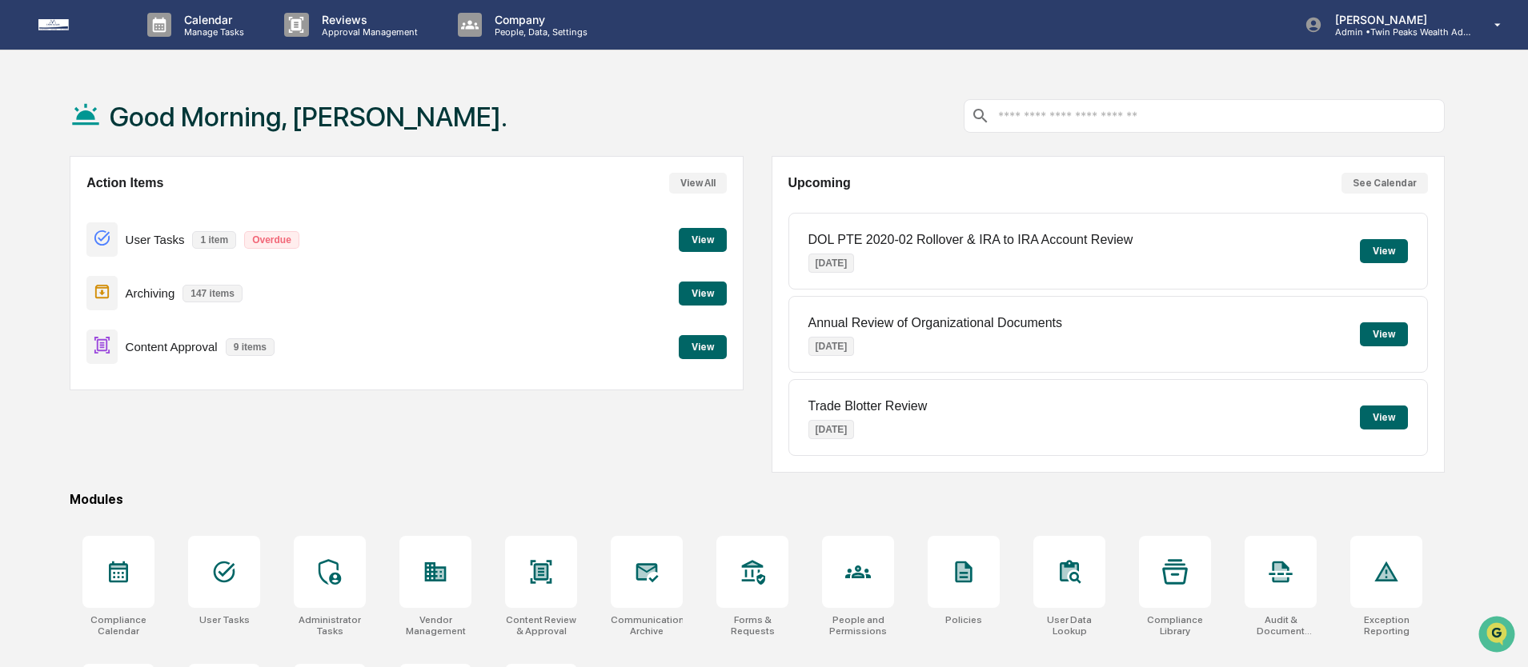
click at [701, 346] on button "View" at bounding box center [703, 347] width 48 height 24
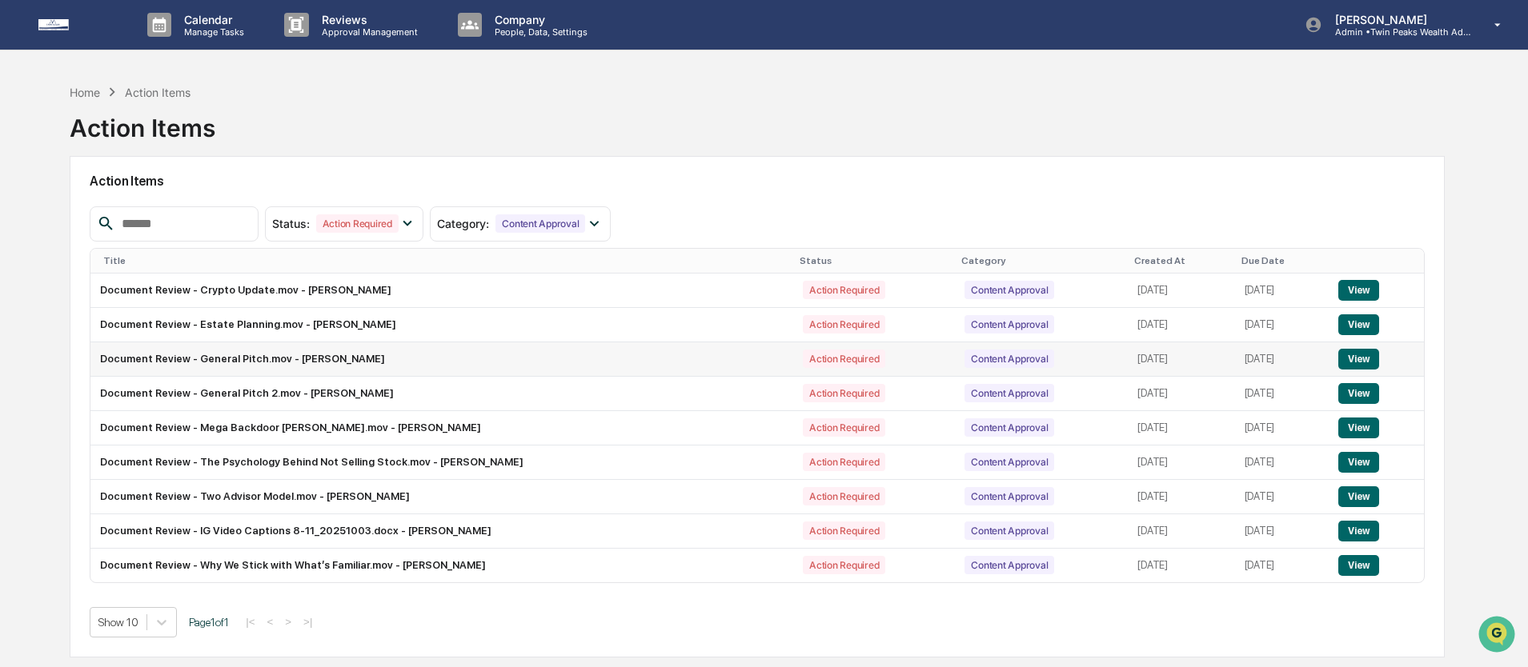
click at [1356, 361] on button "View" at bounding box center [1358, 359] width 41 height 21
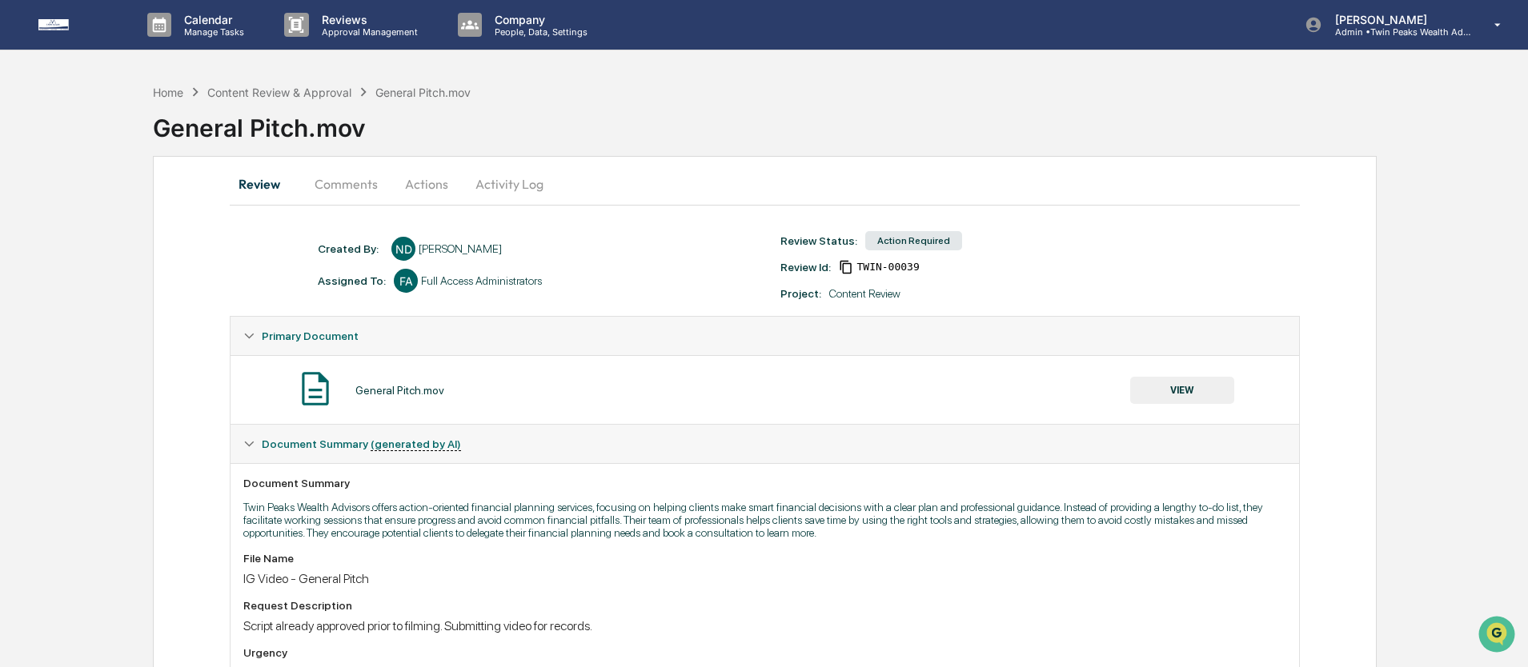
click at [48, 25] on img at bounding box center [76, 24] width 77 height 11
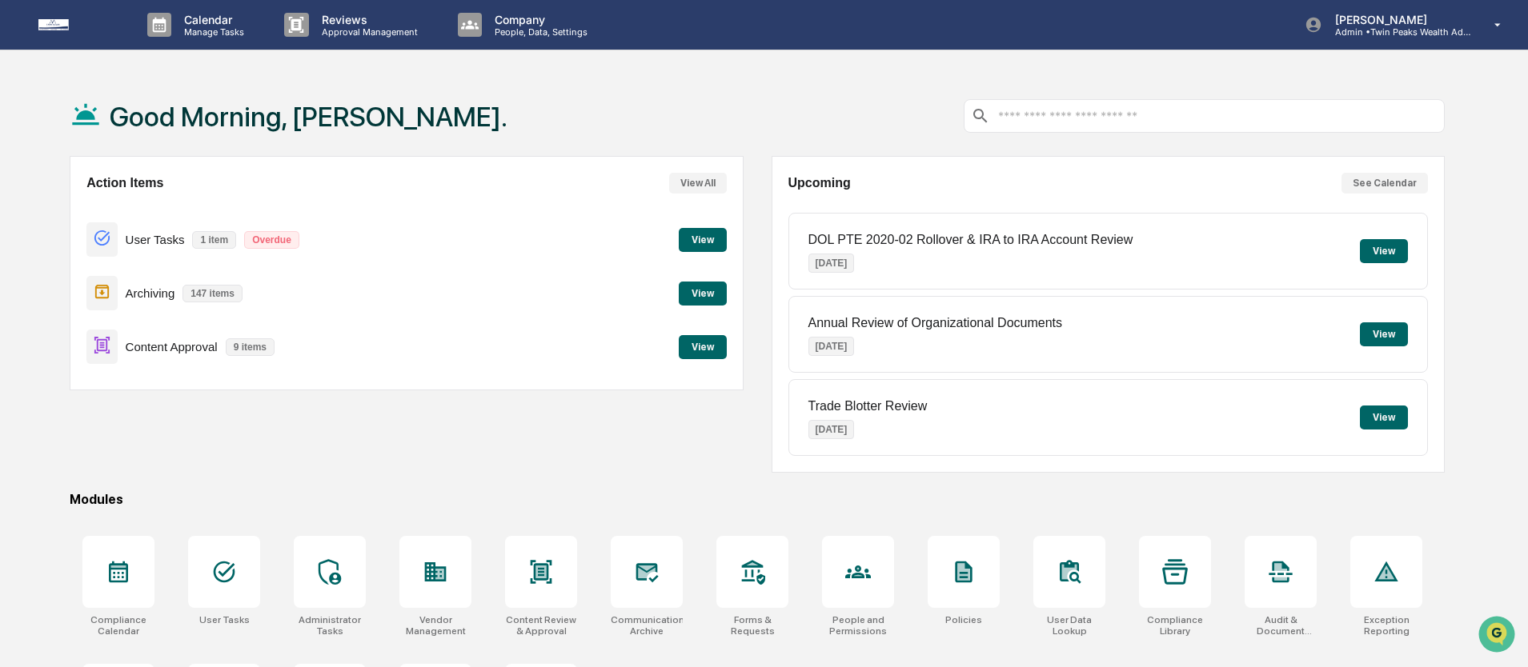
click at [715, 349] on button "View" at bounding box center [703, 347] width 48 height 24
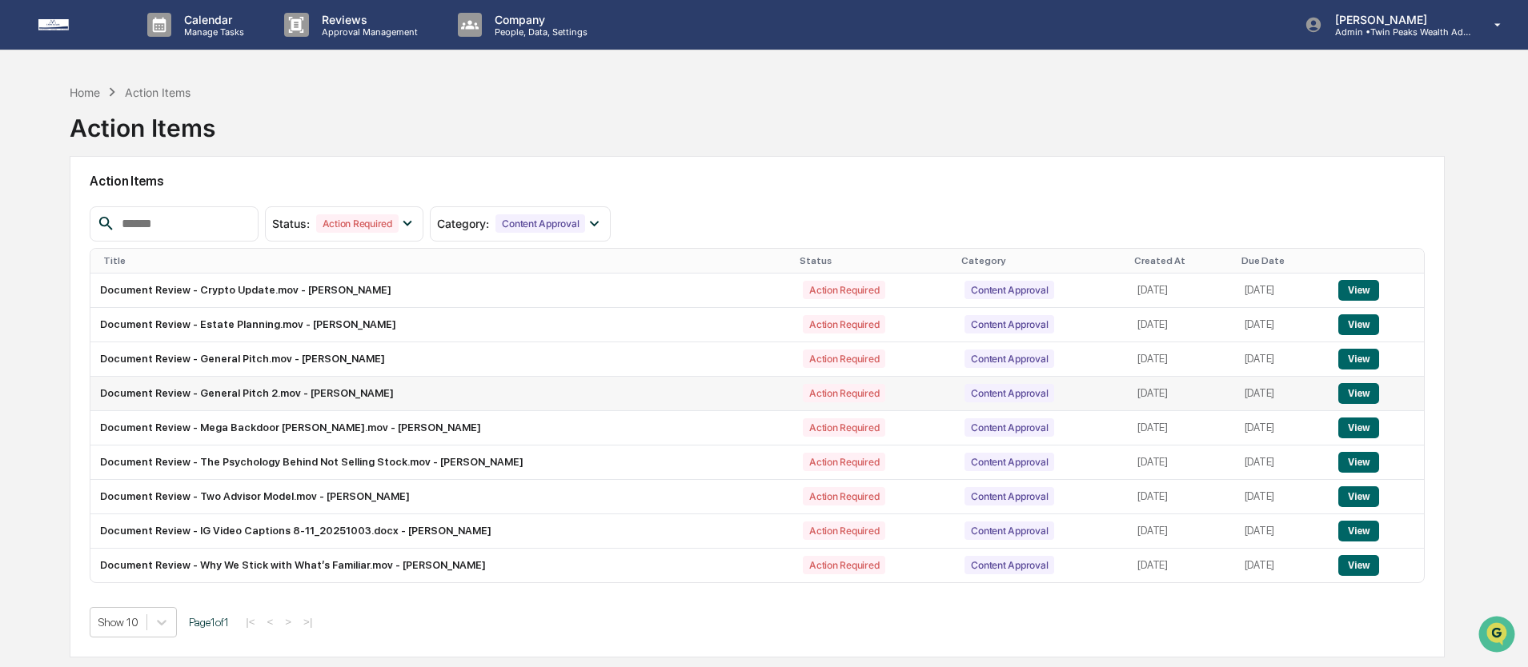
click at [1368, 398] on button "View" at bounding box center [1358, 393] width 41 height 21
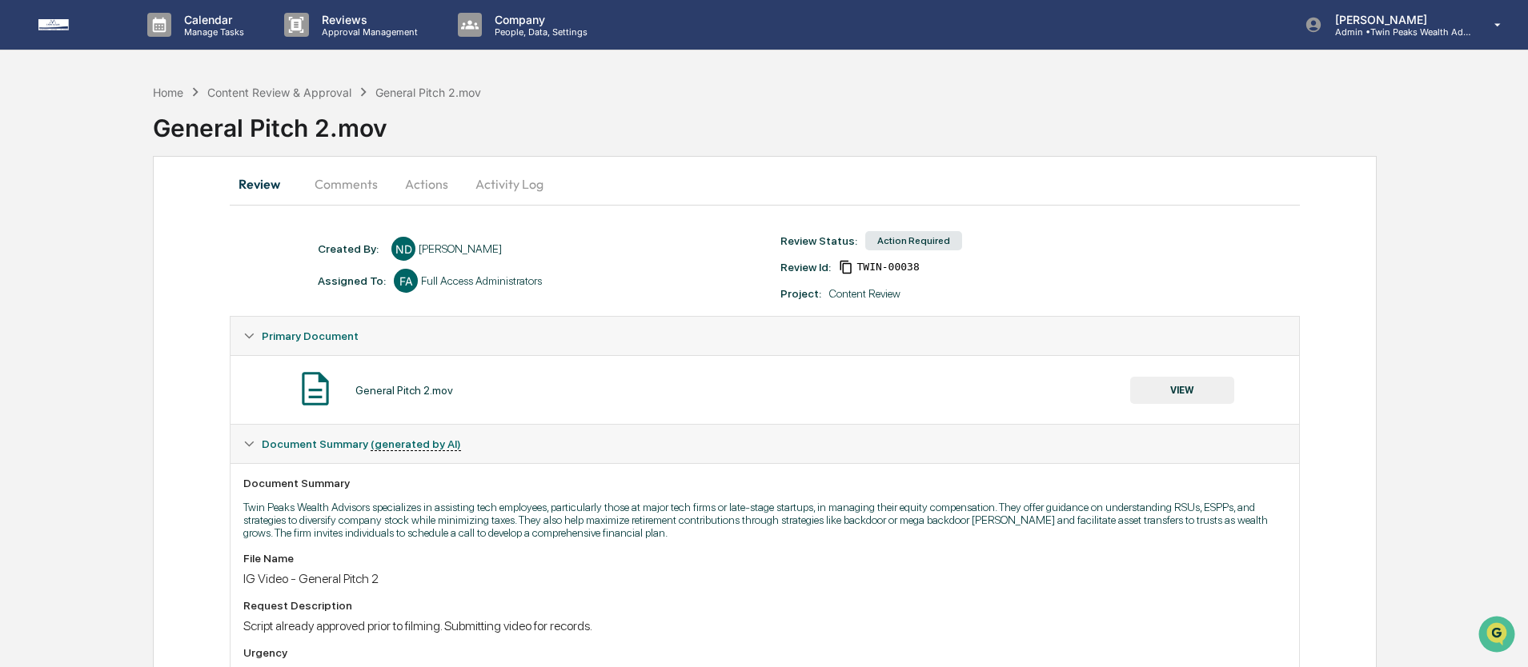
click at [46, 29] on img at bounding box center [76, 24] width 77 height 11
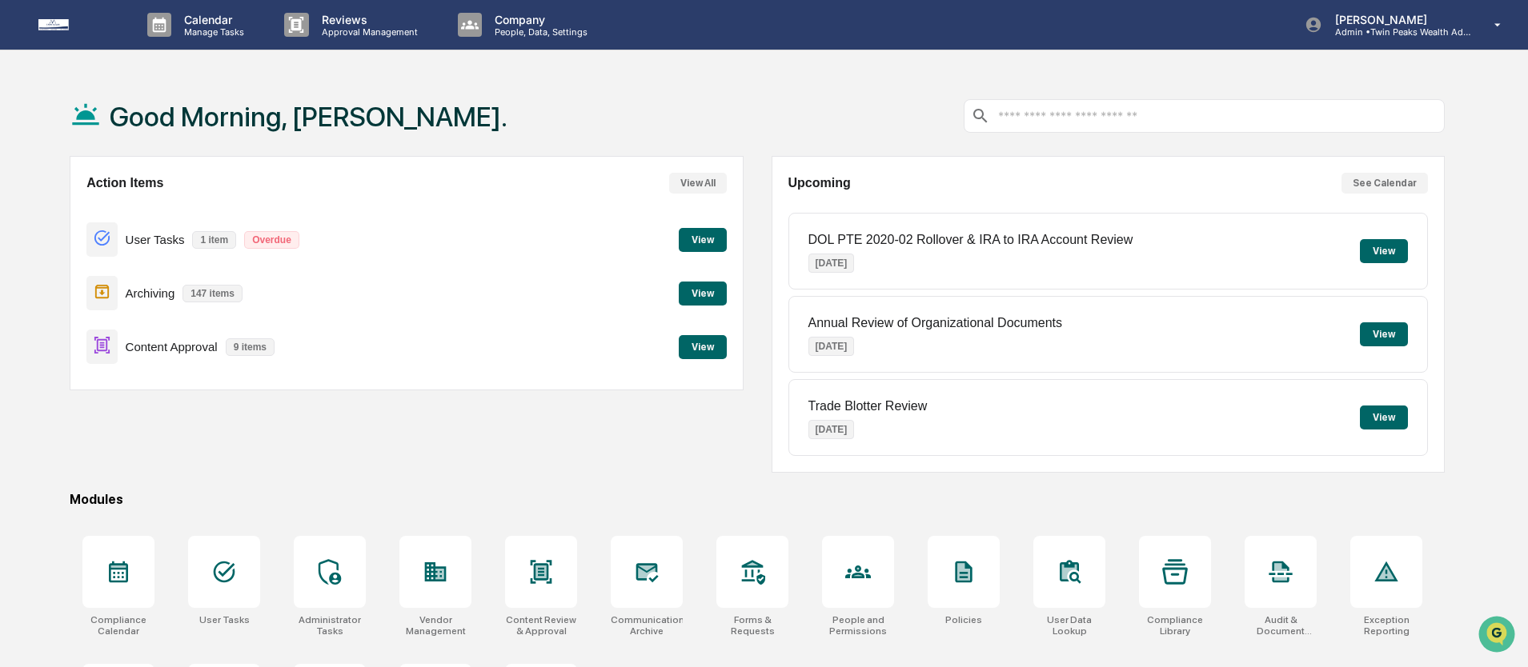
click at [699, 356] on button "View" at bounding box center [703, 347] width 48 height 24
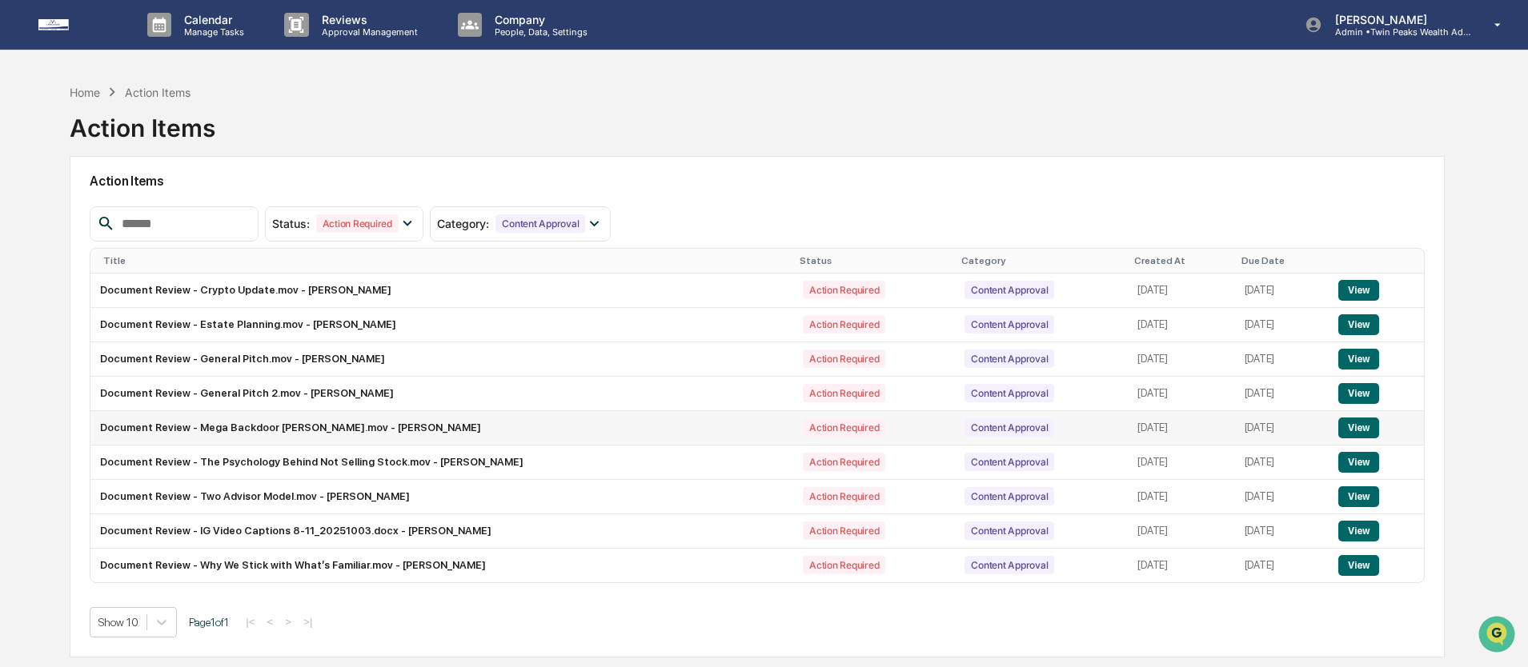
click at [1348, 430] on button "View" at bounding box center [1358, 428] width 41 height 21
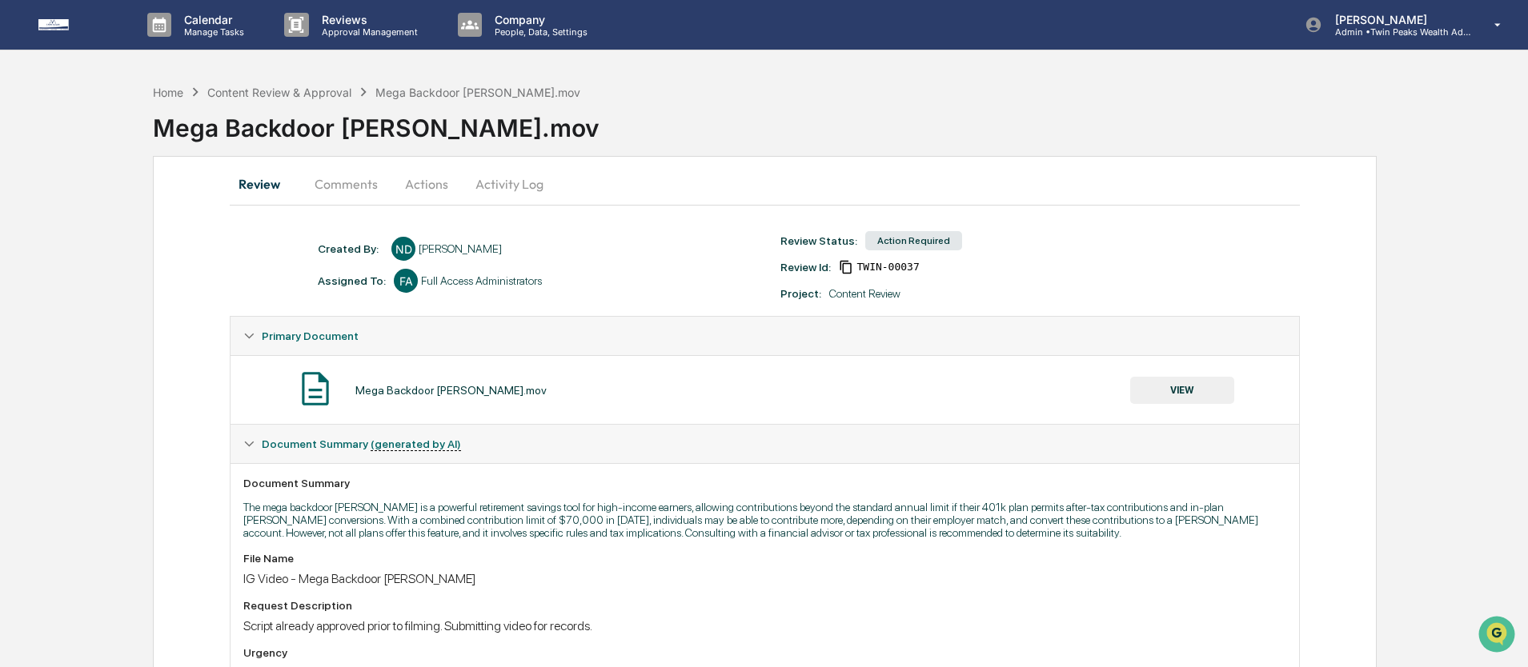
click at [189, 310] on div "Review Comments Actions Activity Log Created By: ‎ ‎ ND [PERSON_NAME] Assigned …" at bounding box center [764, 534] width 1223 height 757
click at [418, 186] on button "Actions" at bounding box center [426, 184] width 72 height 38
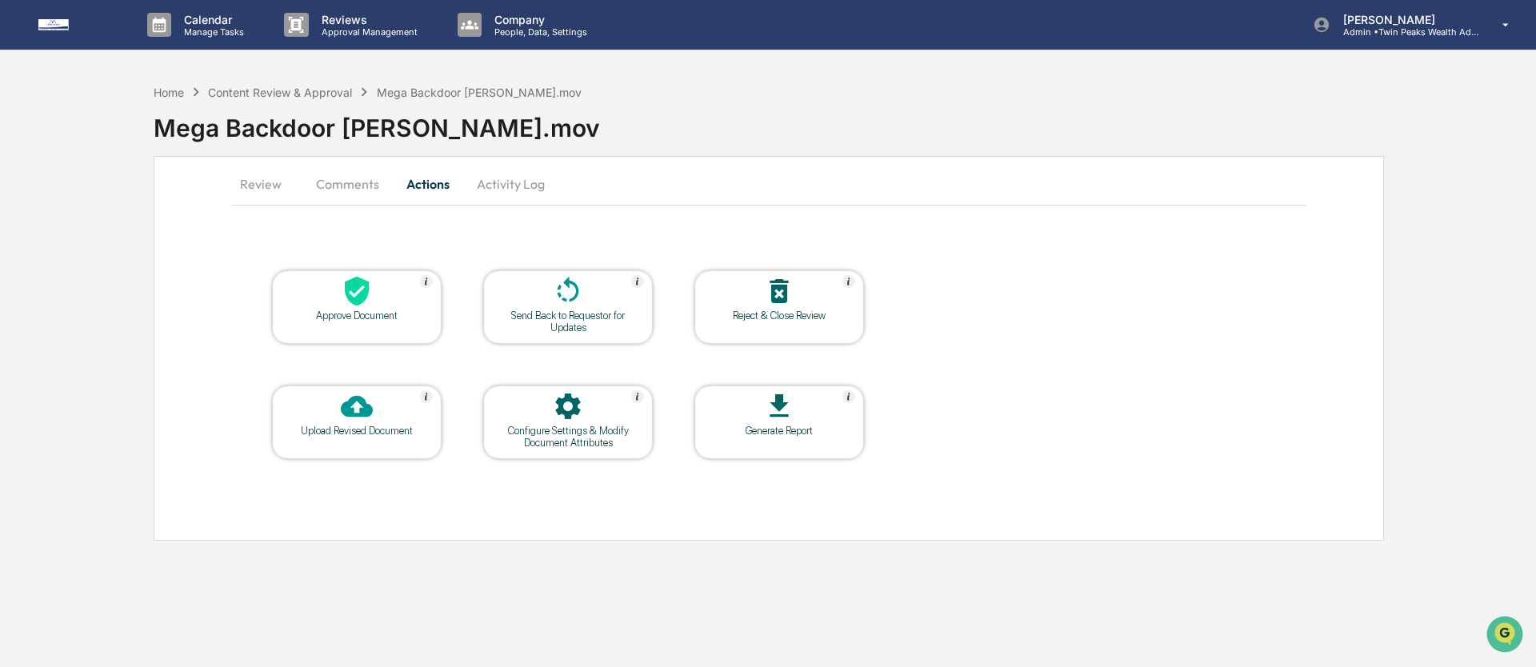
click at [353, 296] on icon at bounding box center [357, 291] width 32 height 32
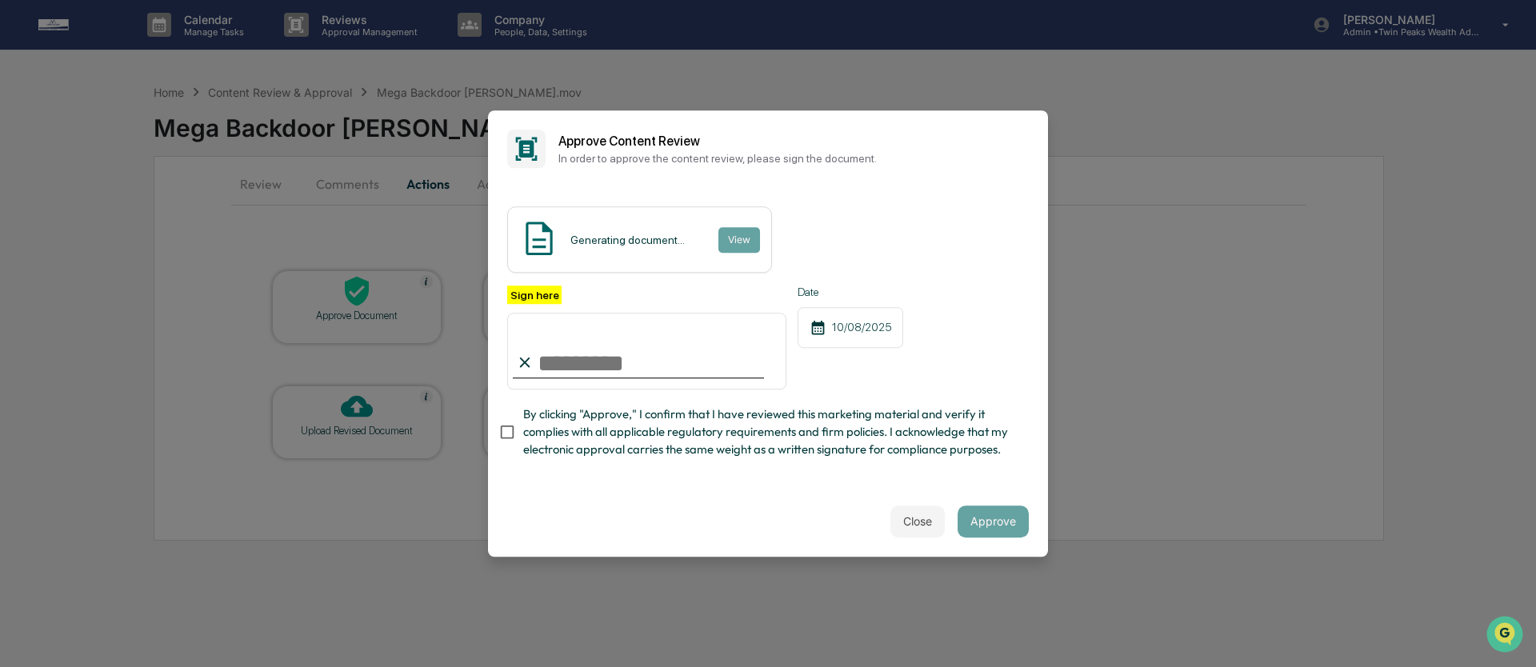
type input "**********"
click at [976, 538] on button "Approve" at bounding box center [993, 522] width 71 height 32
